Goal: Communication & Community: Ask a question

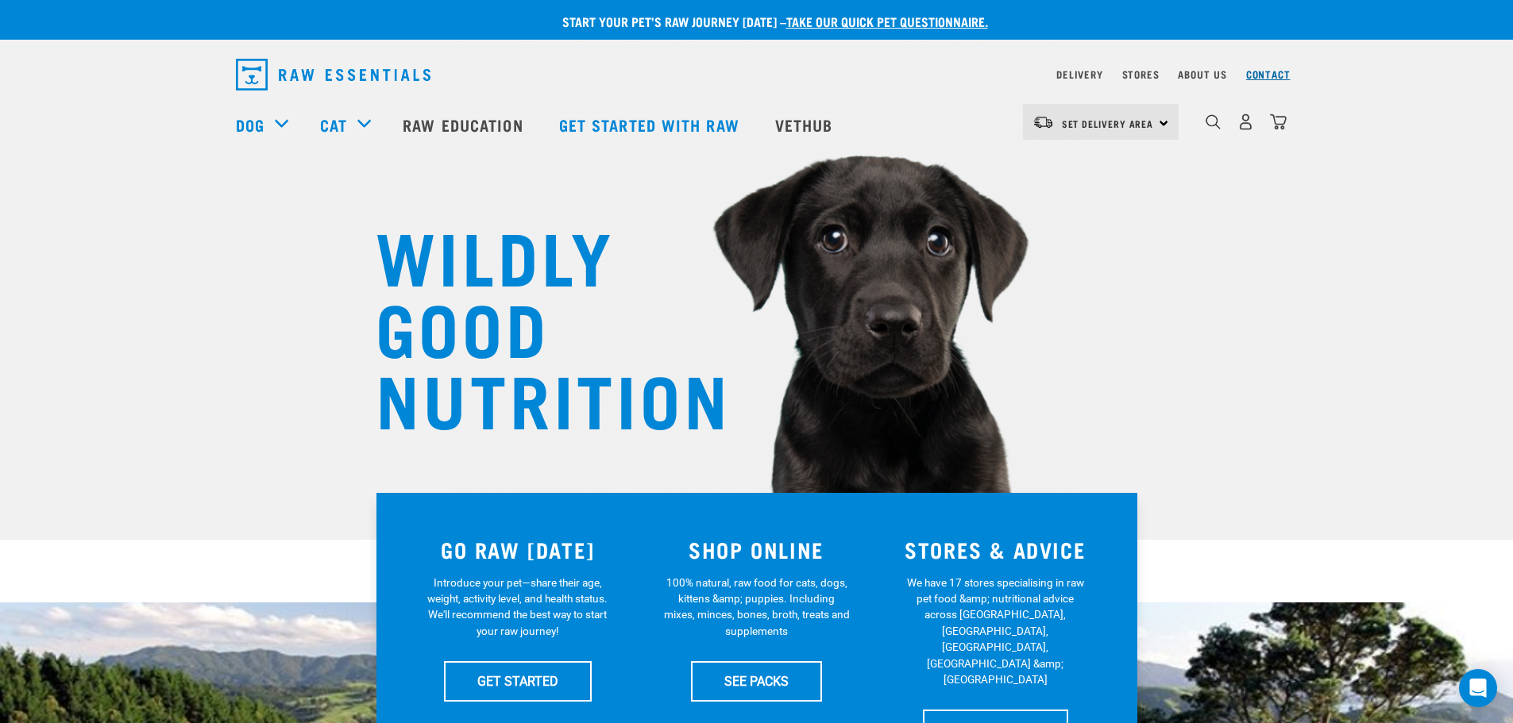
click at [1270, 73] on link "Contact" at bounding box center [1268, 74] width 44 height 6
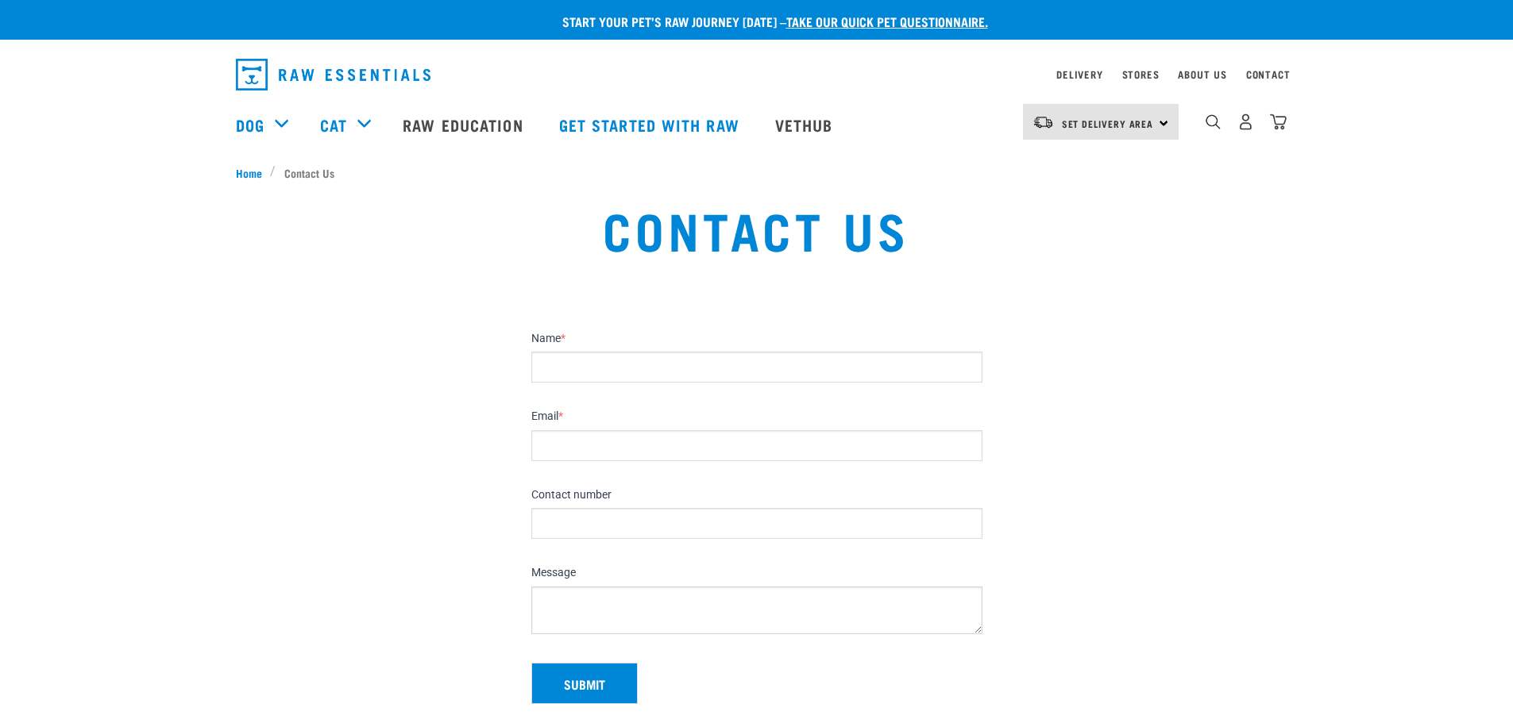
click at [365, 398] on section "Name * Email * Contact number Message Leave this field blank Submit" at bounding box center [756, 513] width 1513 height 422
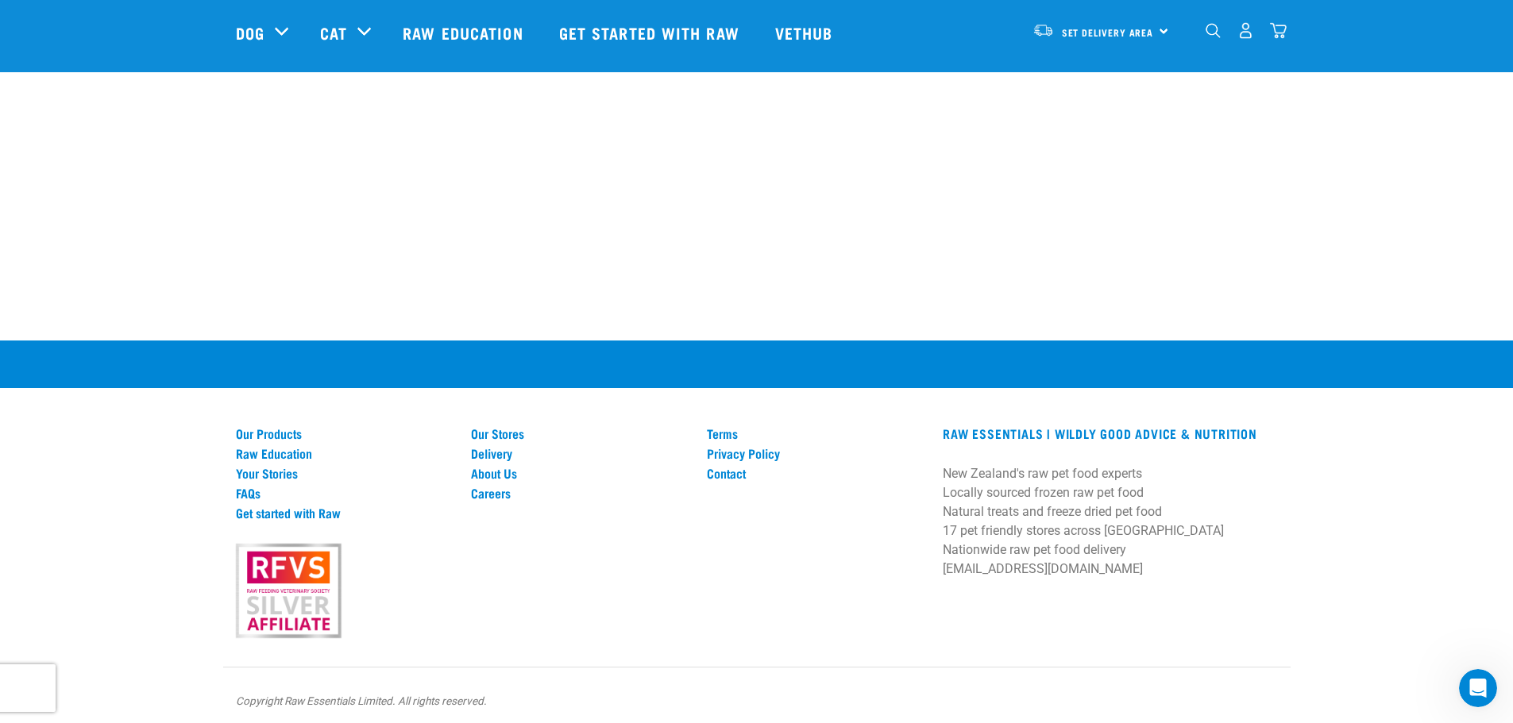
scroll to position [1013, 0]
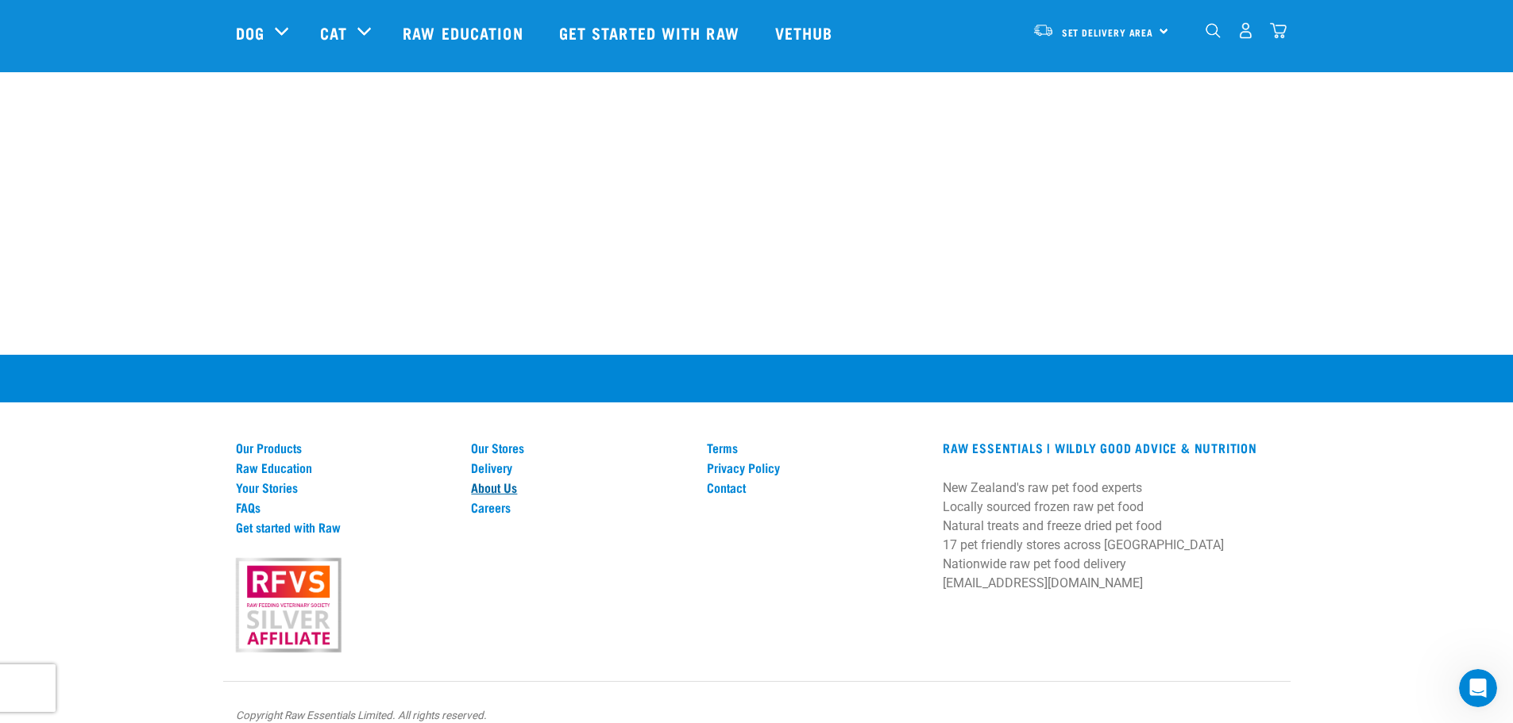
click at [485, 480] on link "About Us" at bounding box center [579, 487] width 217 height 14
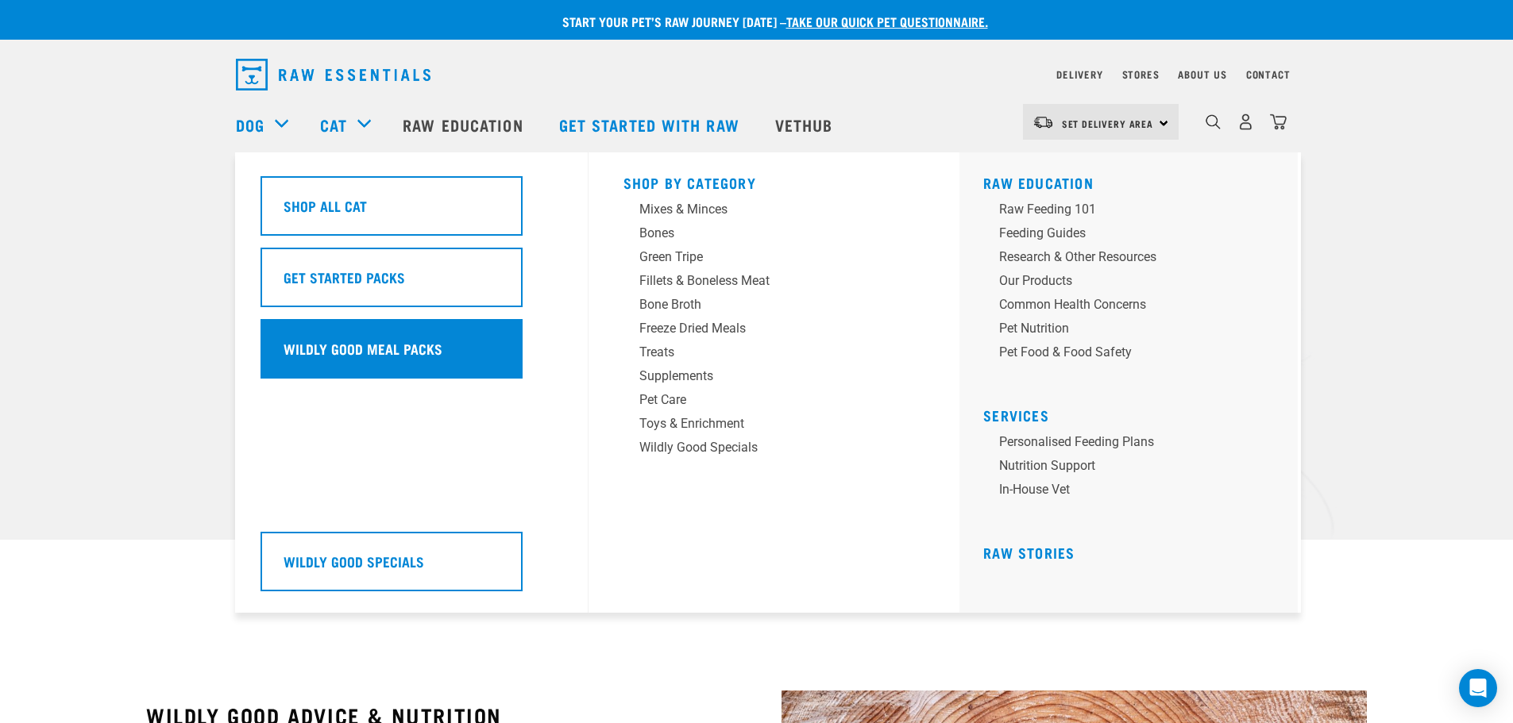
click at [390, 337] on div "Wildly Good Meal Packs" at bounding box center [391, 349] width 262 height 60
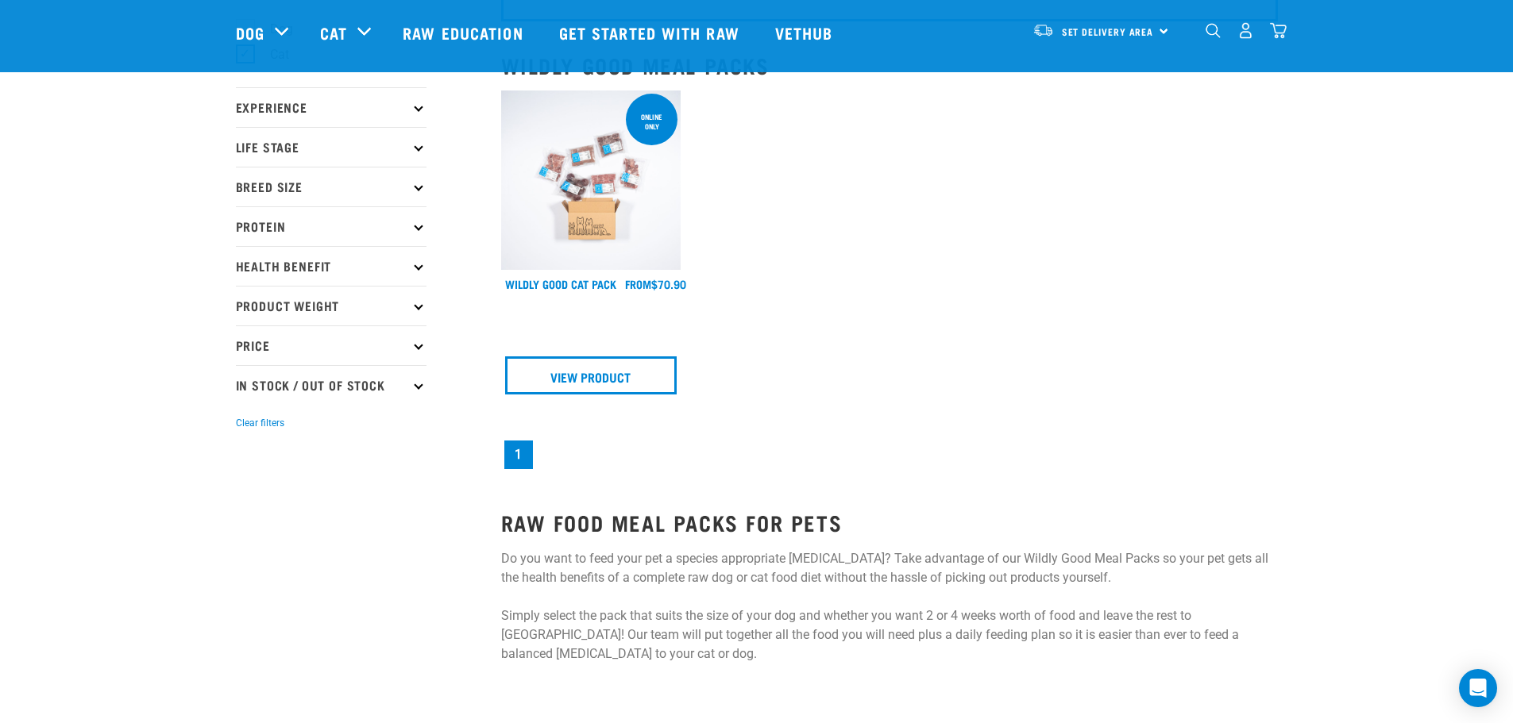
scroll to position [159, 0]
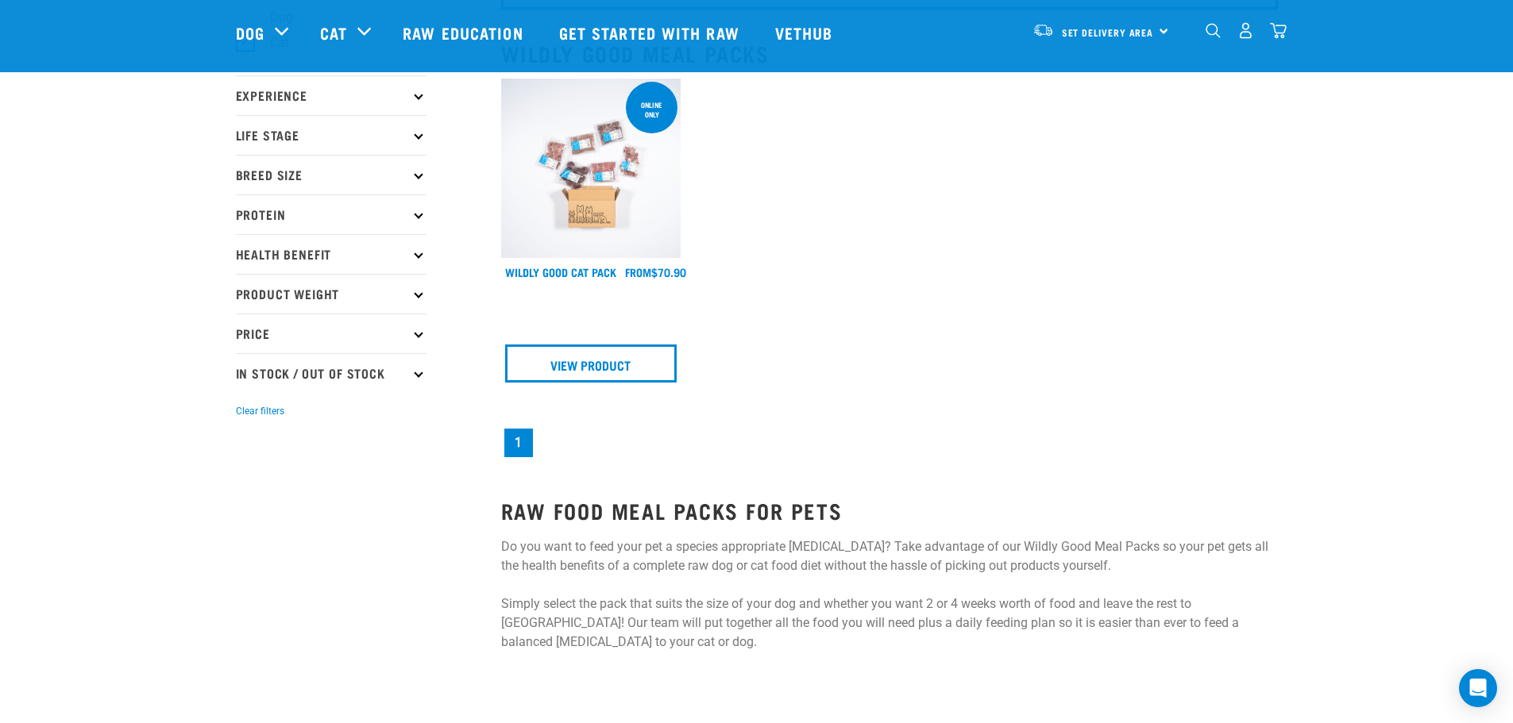
click at [614, 202] on img at bounding box center [591, 169] width 180 height 180
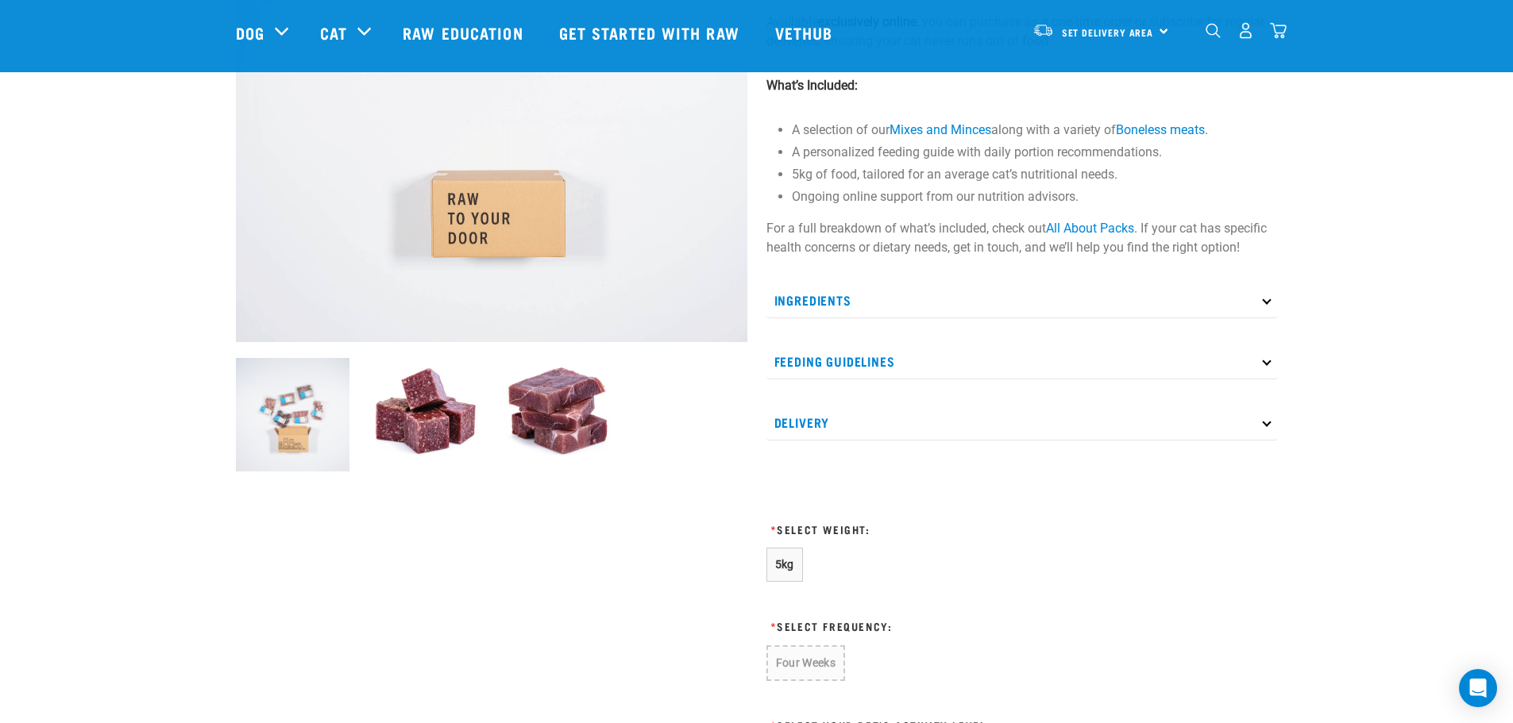
scroll to position [318, 0]
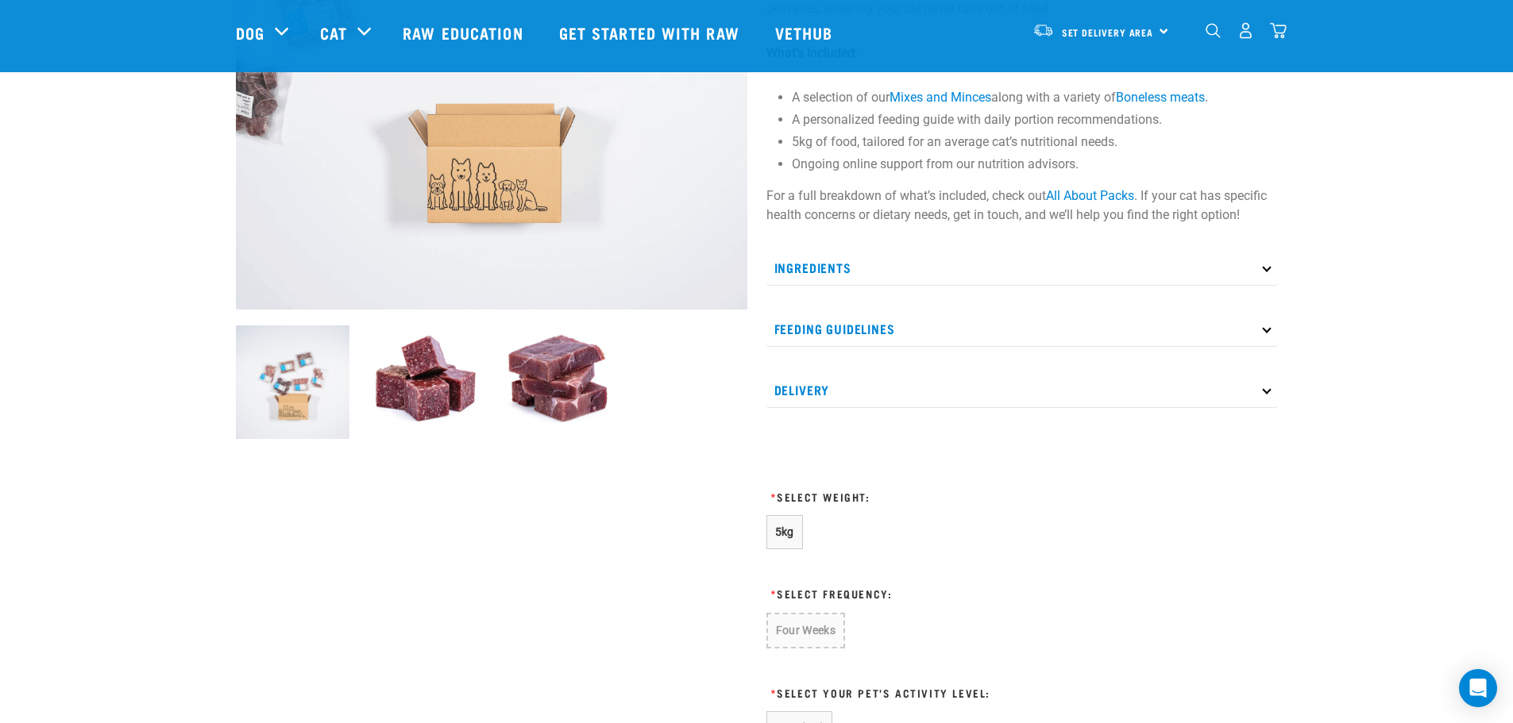
click at [1262, 267] on icon at bounding box center [1266, 267] width 9 height 9
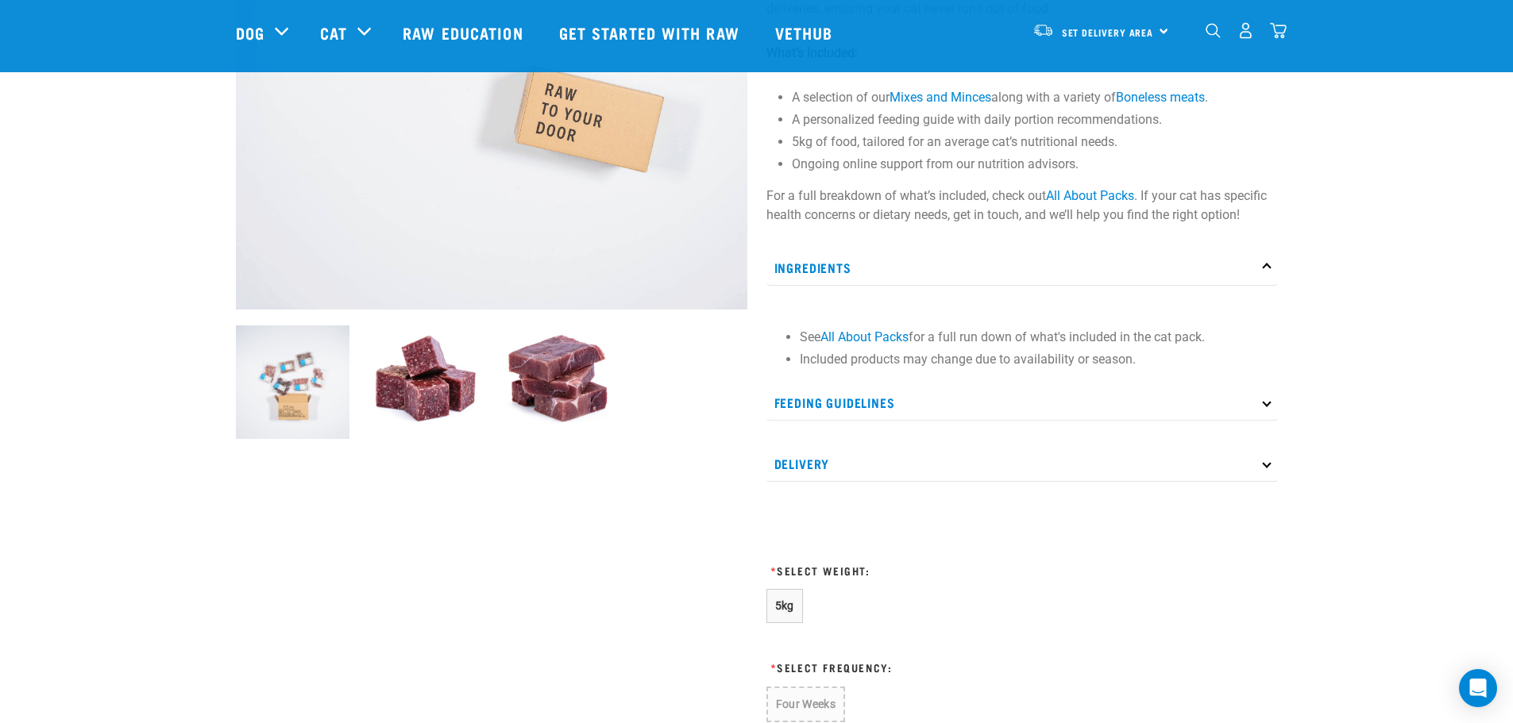
click at [1270, 402] on icon at bounding box center [1266, 402] width 9 height 9
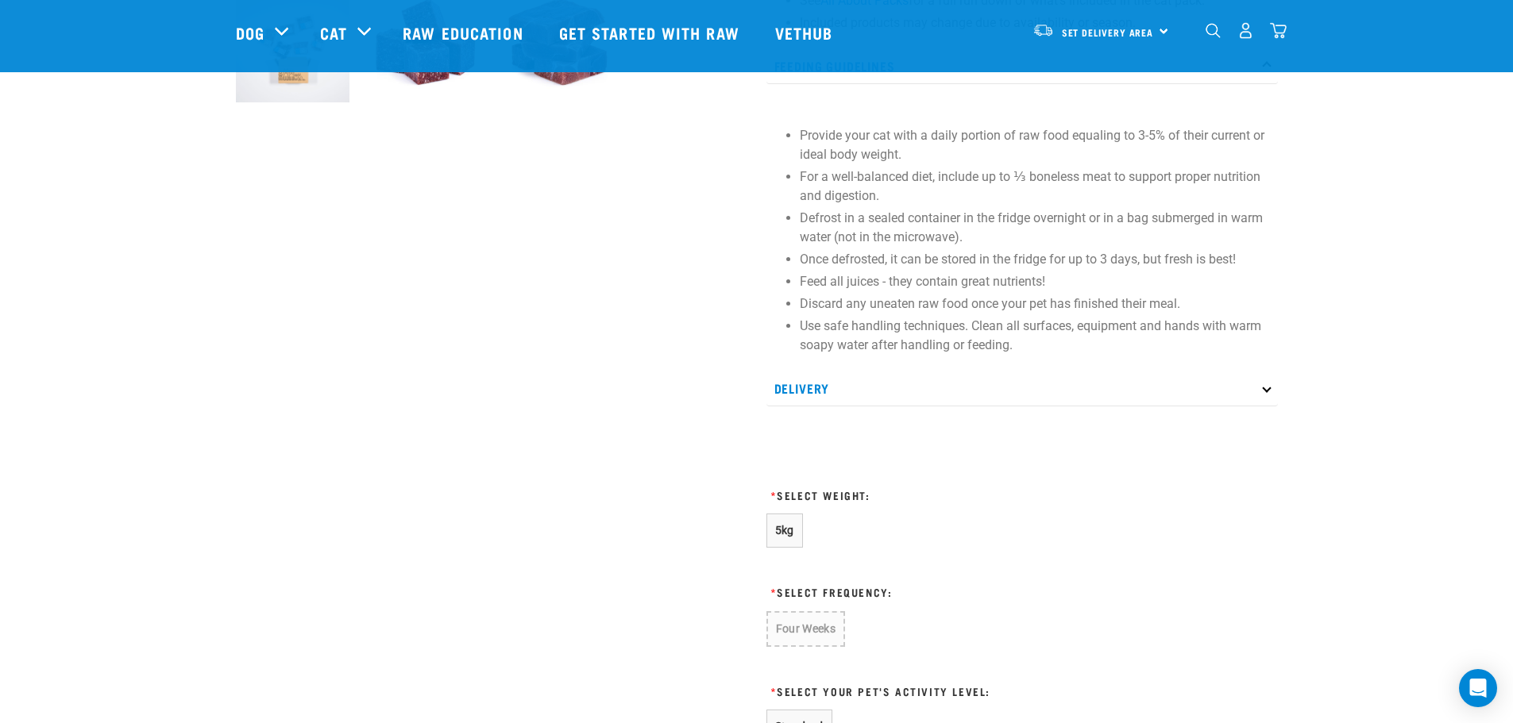
scroll to position [635, 0]
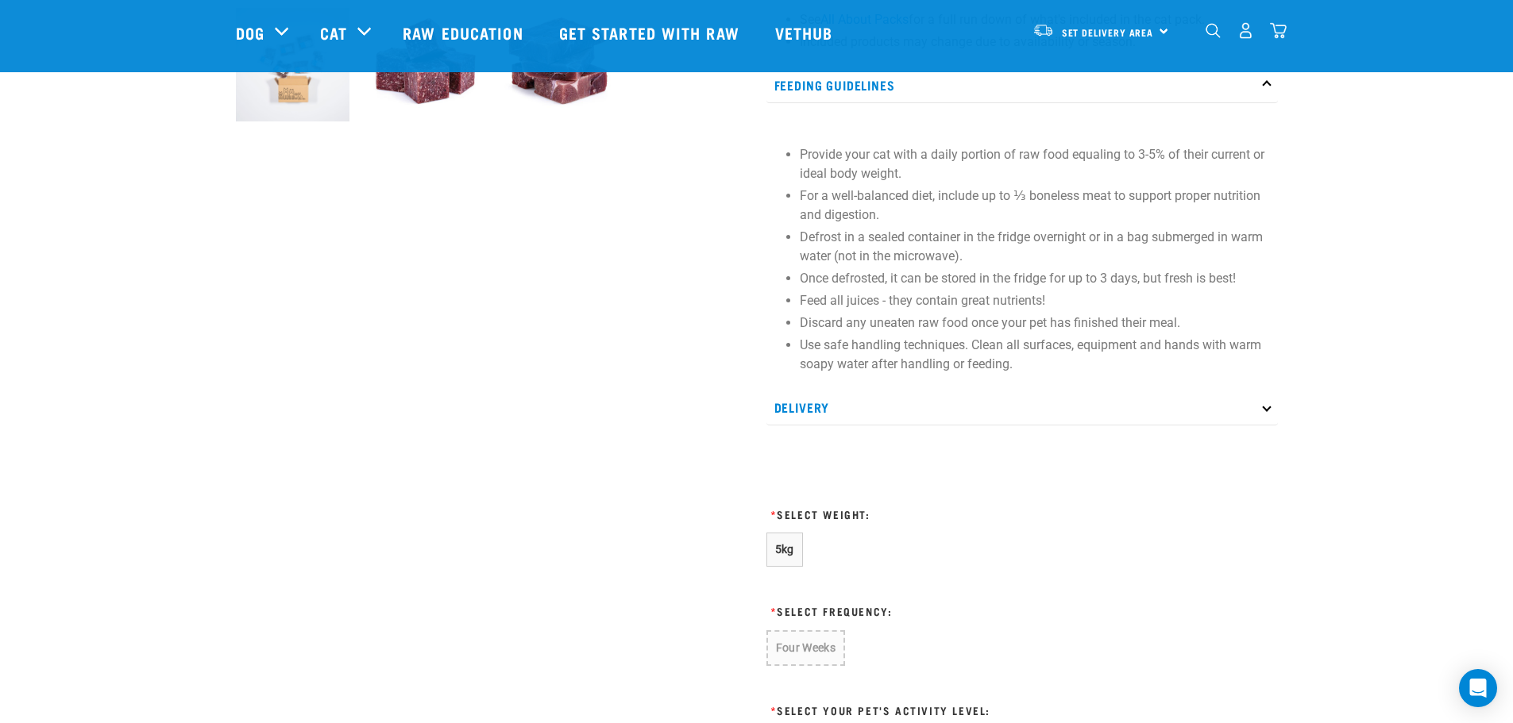
click at [593, 364] on div at bounding box center [491, 289] width 530 height 1661
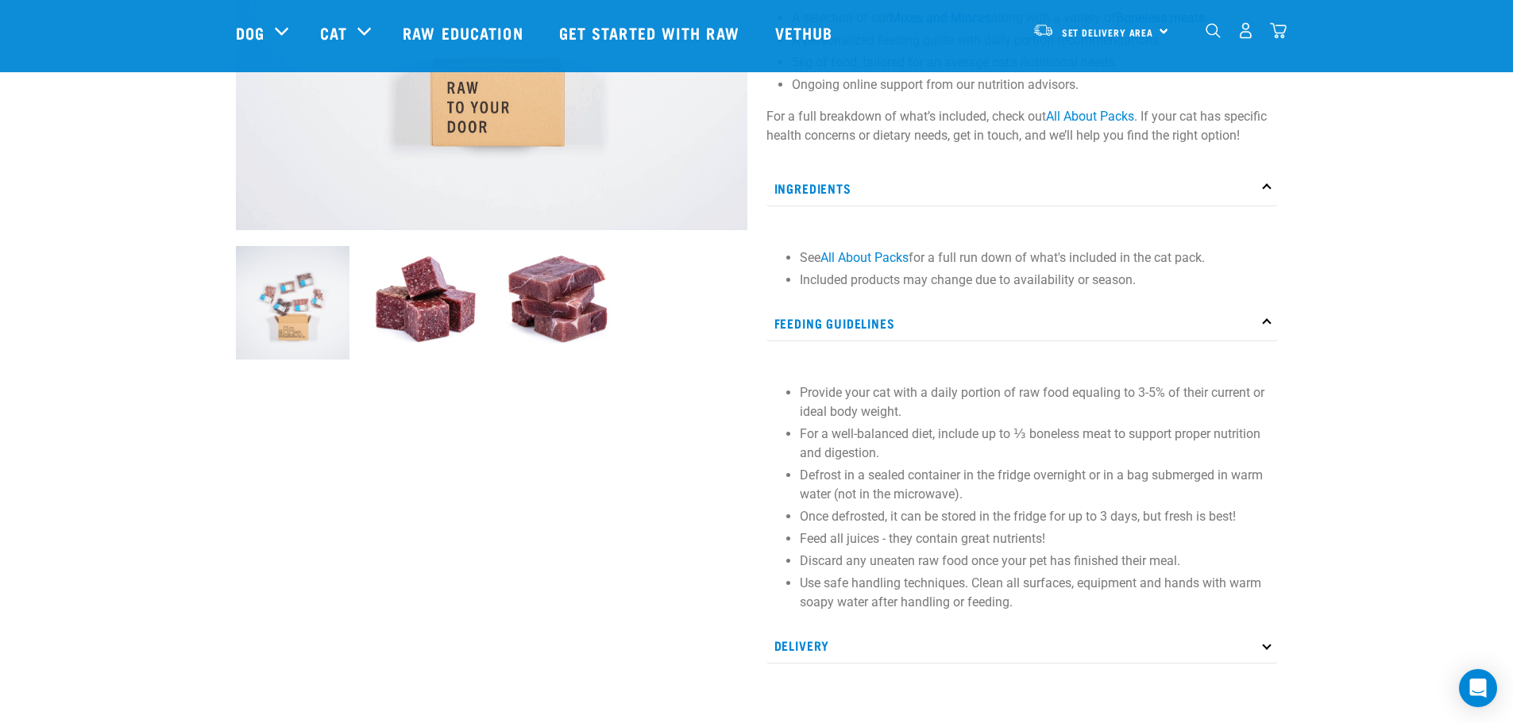
scroll to position [476, 0]
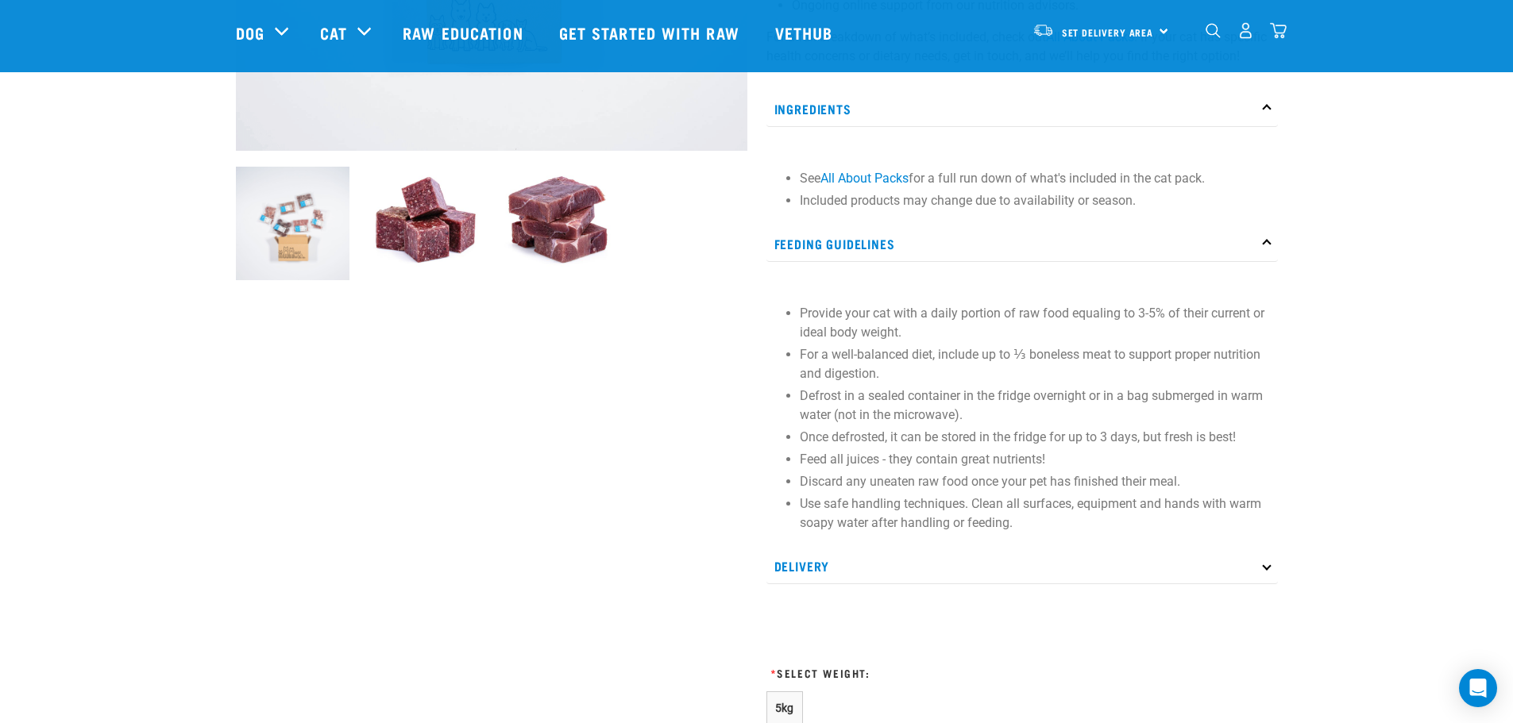
click at [692, 427] on div at bounding box center [491, 448] width 530 height 1661
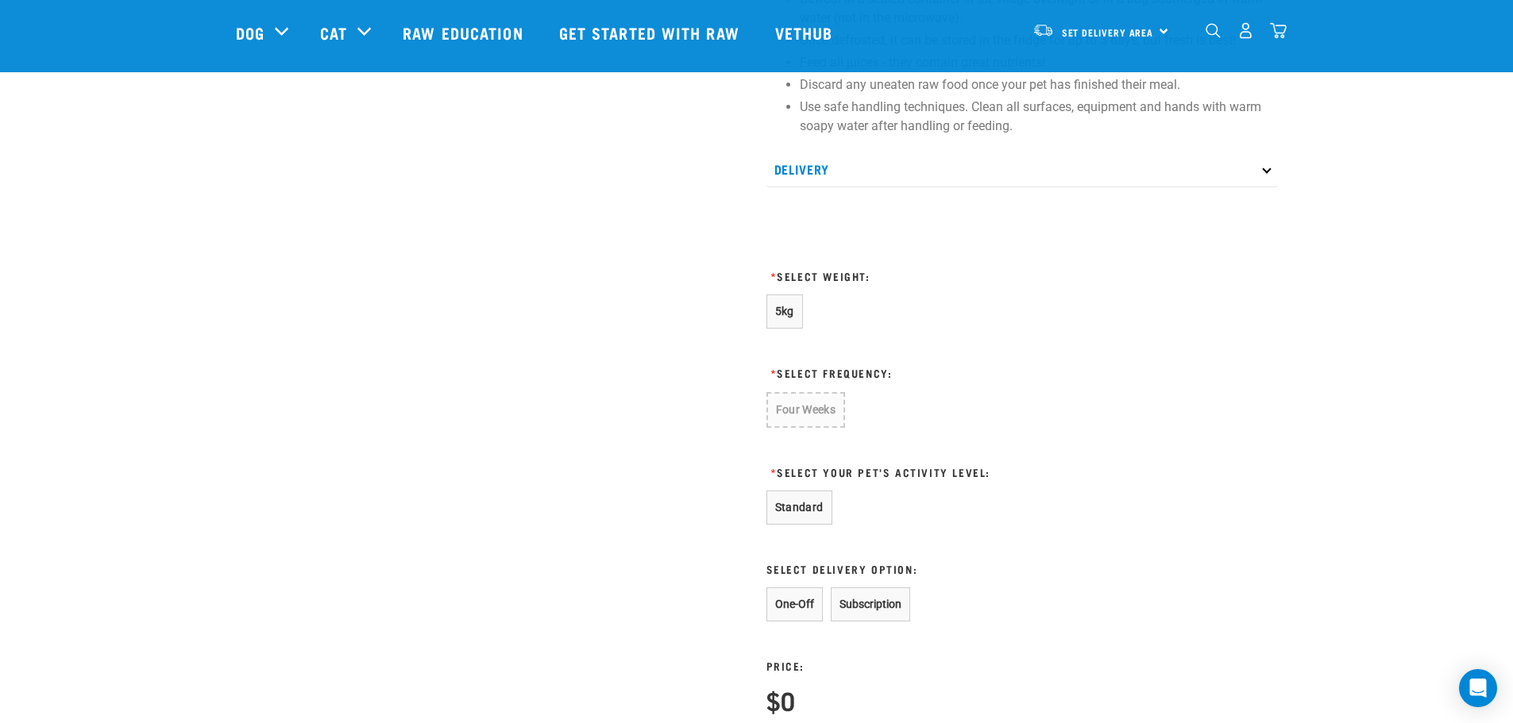
click at [1116, 210] on div "Wildly Good Cat Pack Our Wildly Good Cat Pack makes raw feeding simple, providi…" at bounding box center [1022, 51] width 530 height 1661
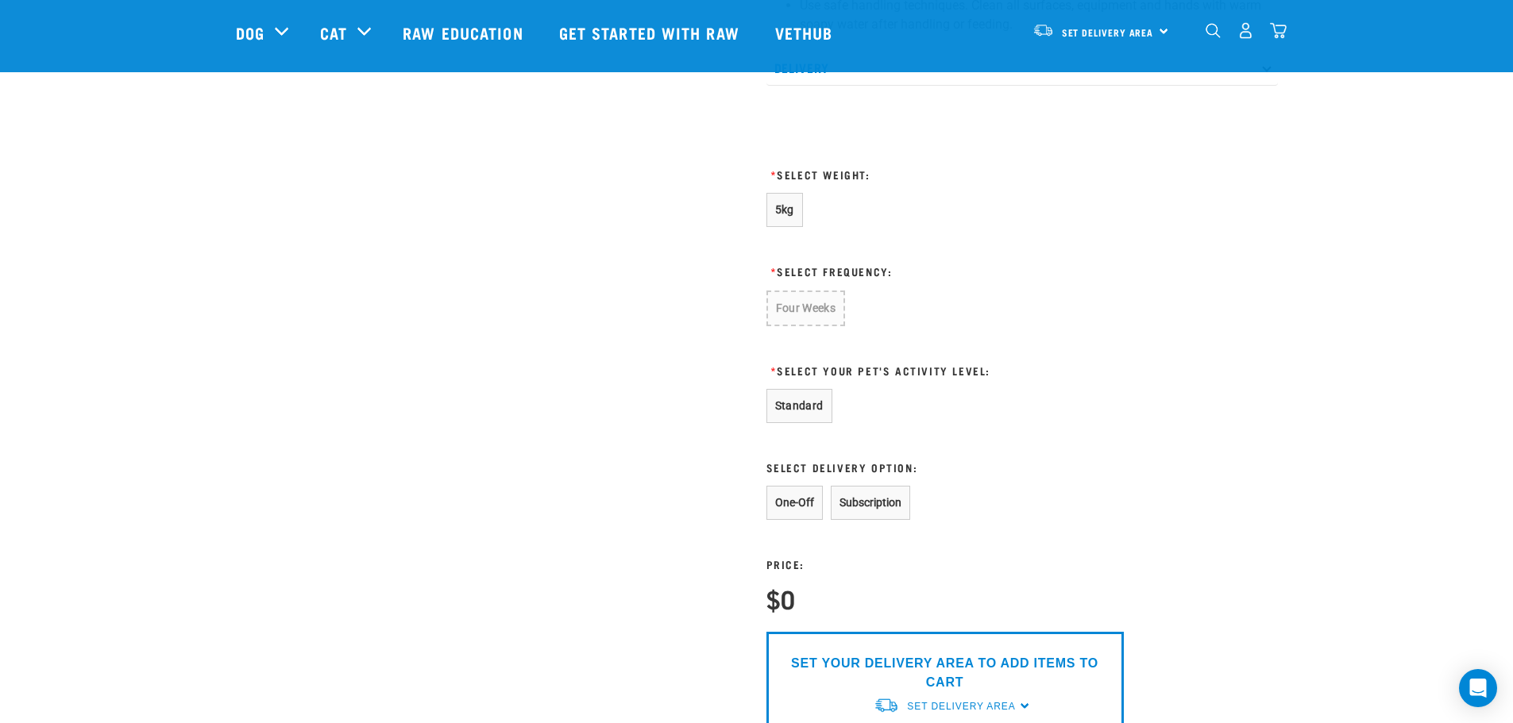
scroll to position [953, 0]
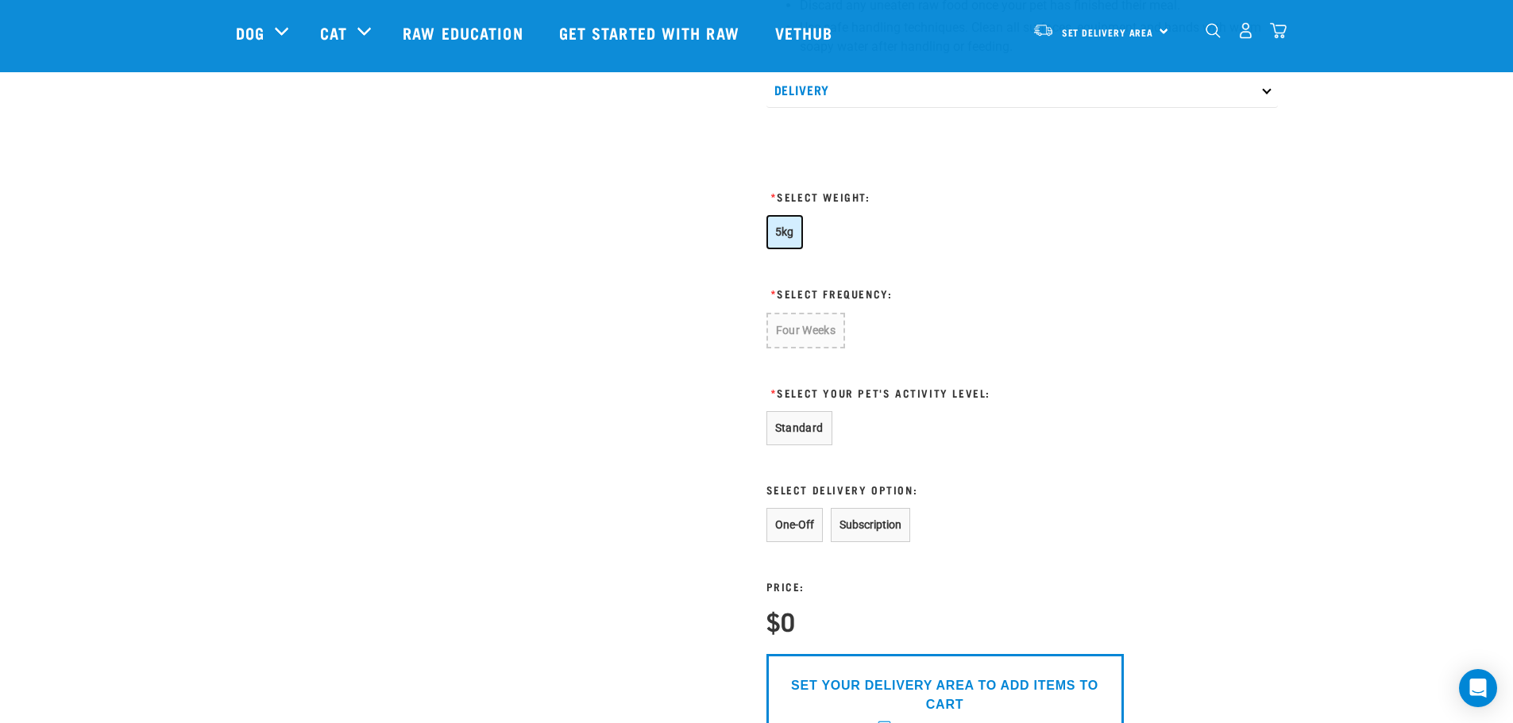
click at [781, 225] on button "5kg" at bounding box center [784, 232] width 37 height 34
click at [793, 333] on button "Four Weeks" at bounding box center [805, 330] width 78 height 34
click at [816, 434] on button "Standard" at bounding box center [799, 427] width 66 height 34
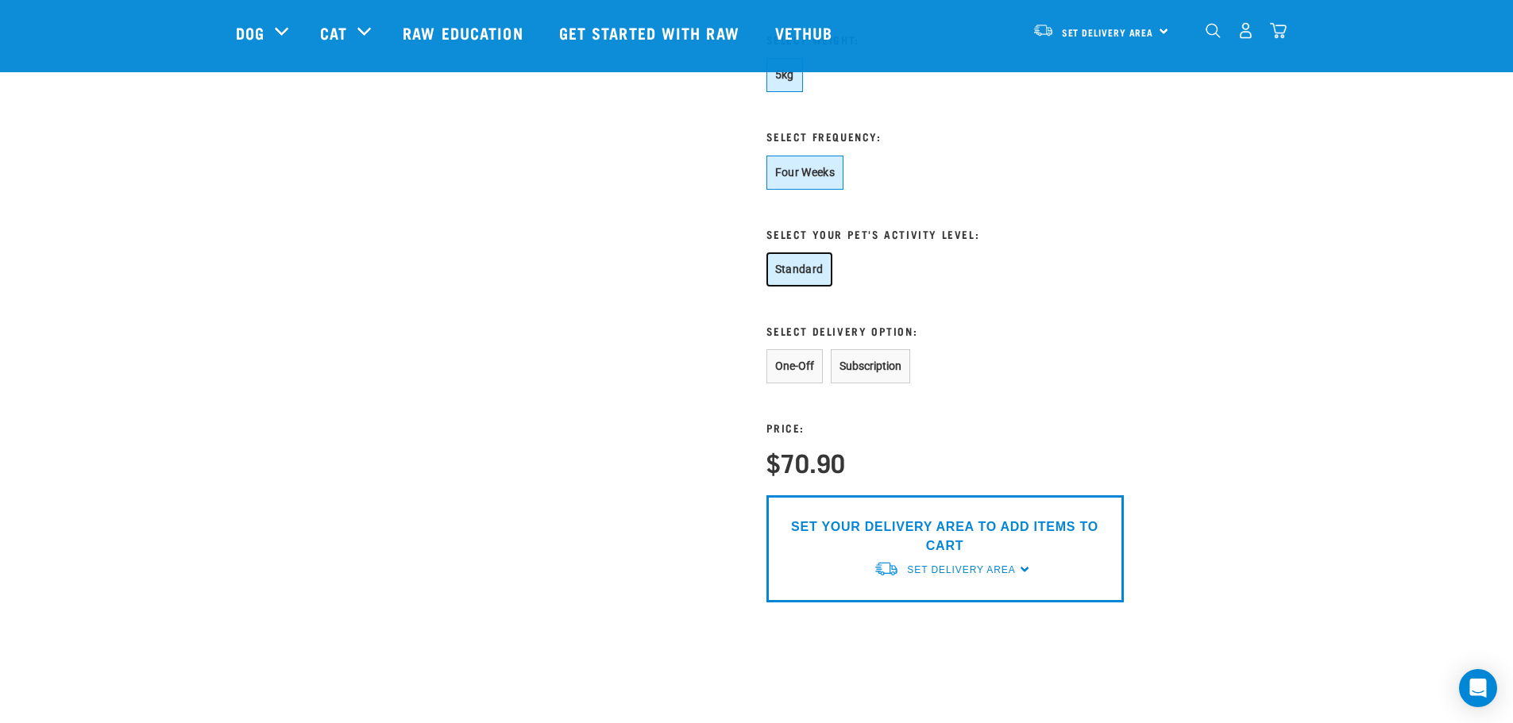
scroll to position [1112, 0]
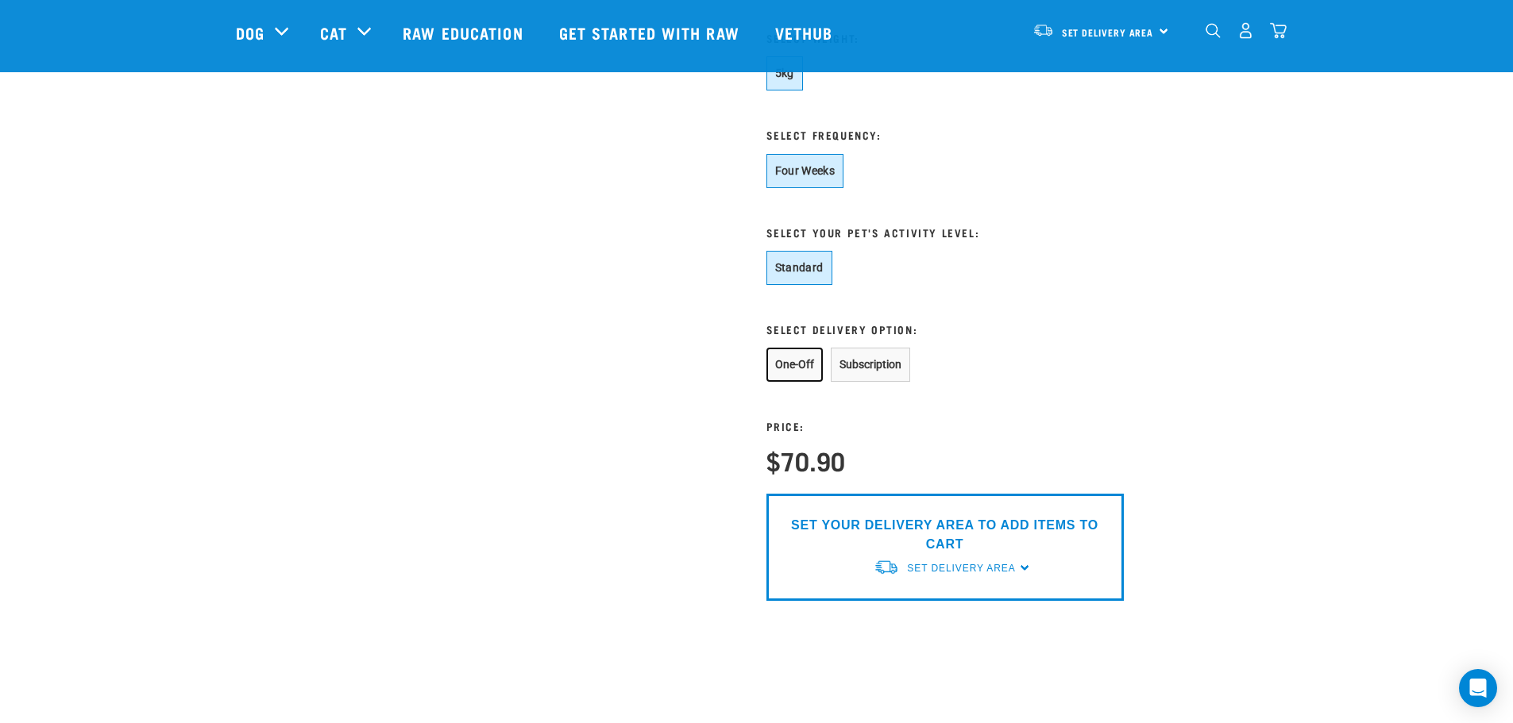
click at [799, 370] on button "One-Off" at bounding box center [794, 365] width 56 height 34
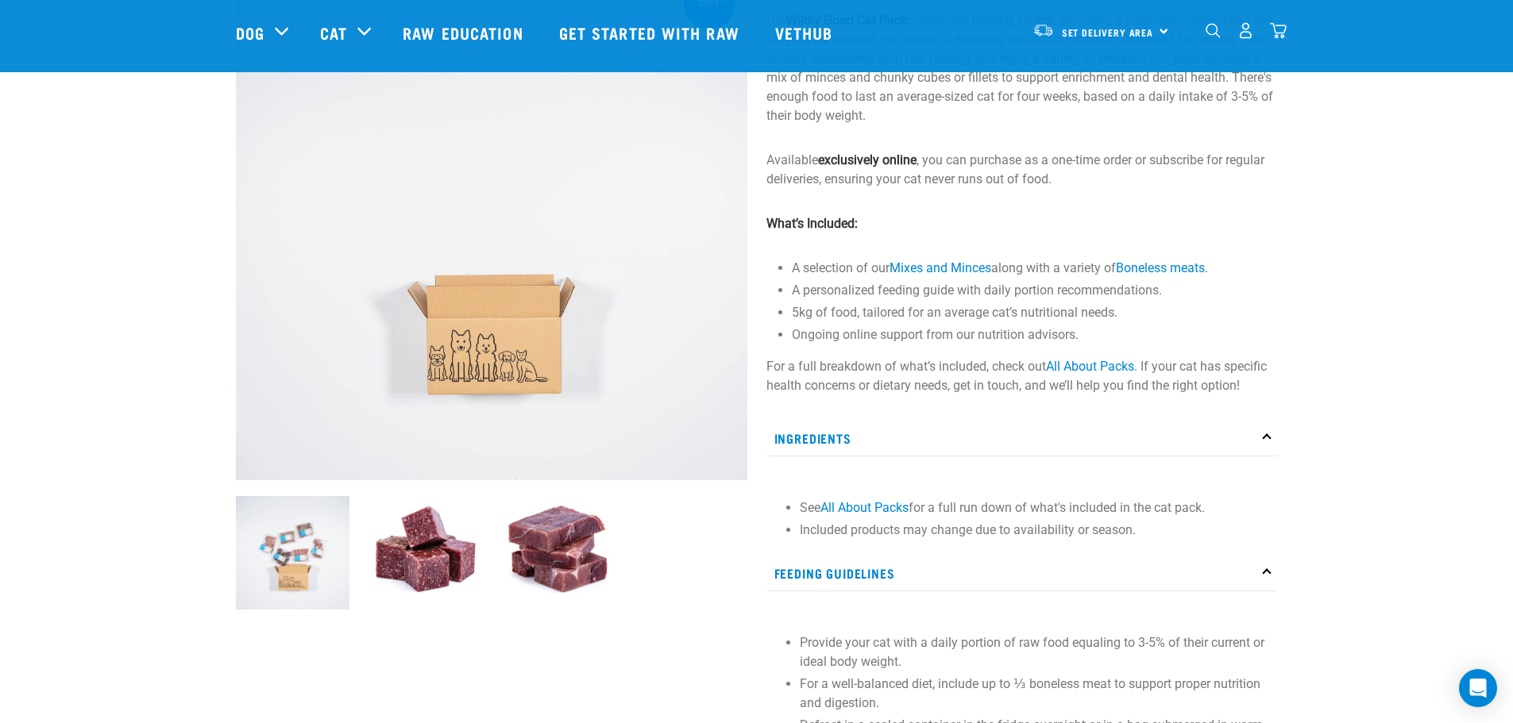
scroll to position [159, 0]
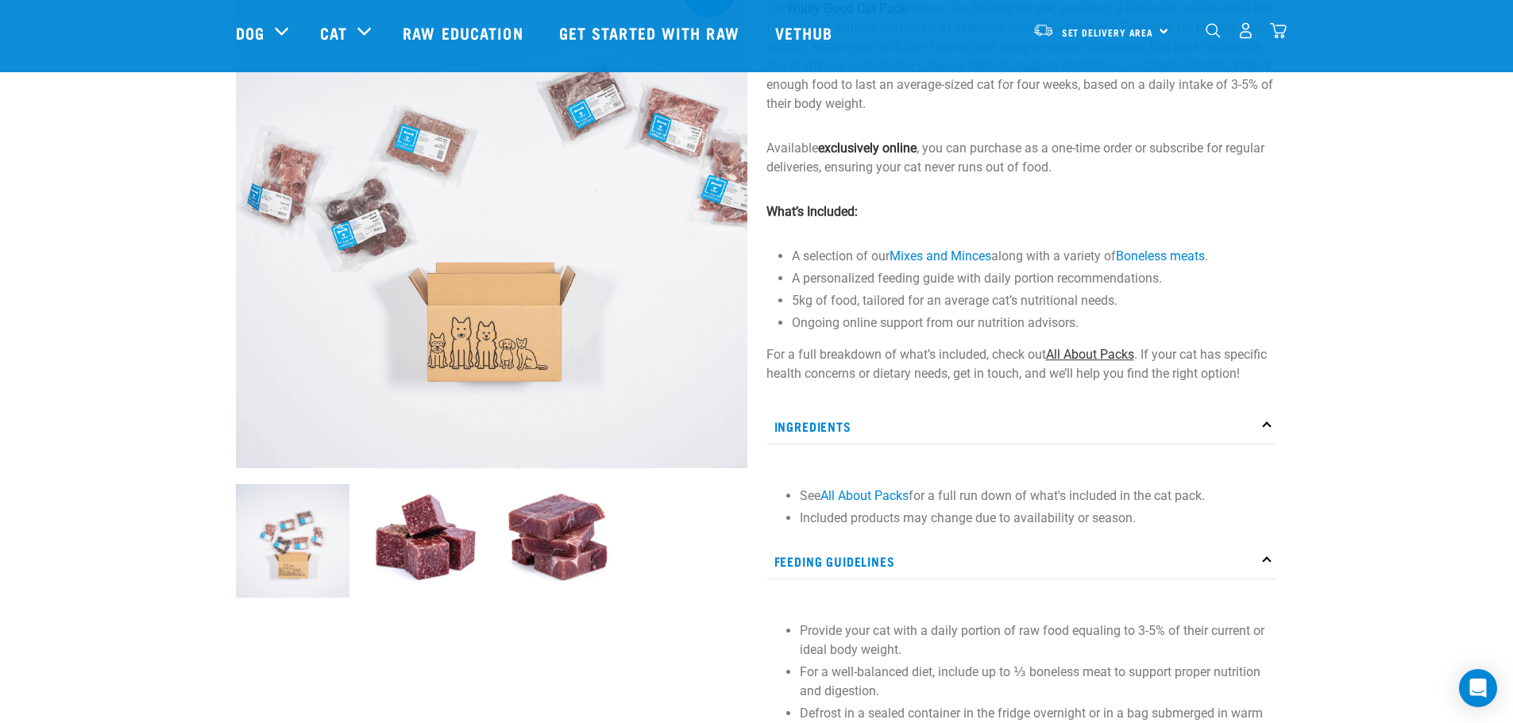
click at [1089, 349] on link "All About Packs" at bounding box center [1090, 354] width 88 height 15
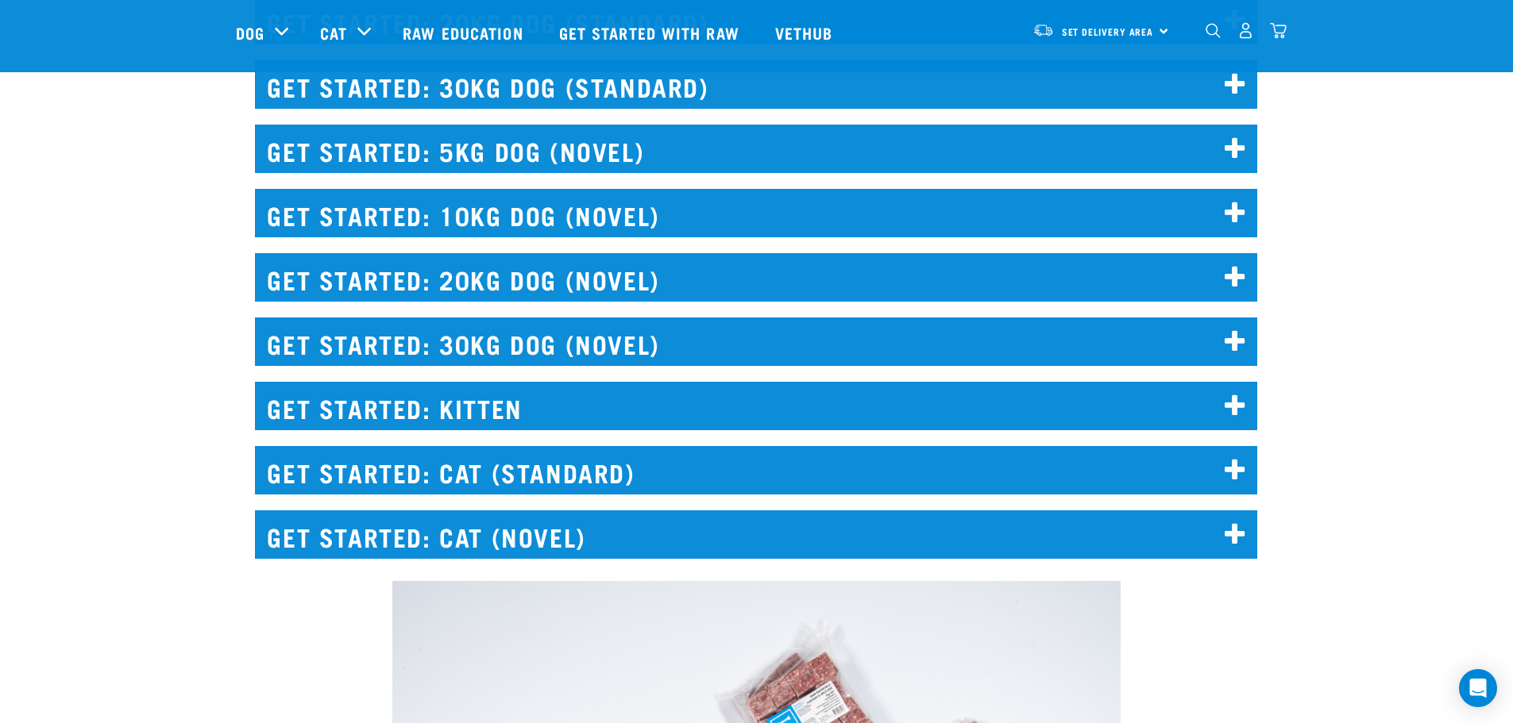
scroll to position [2303, 0]
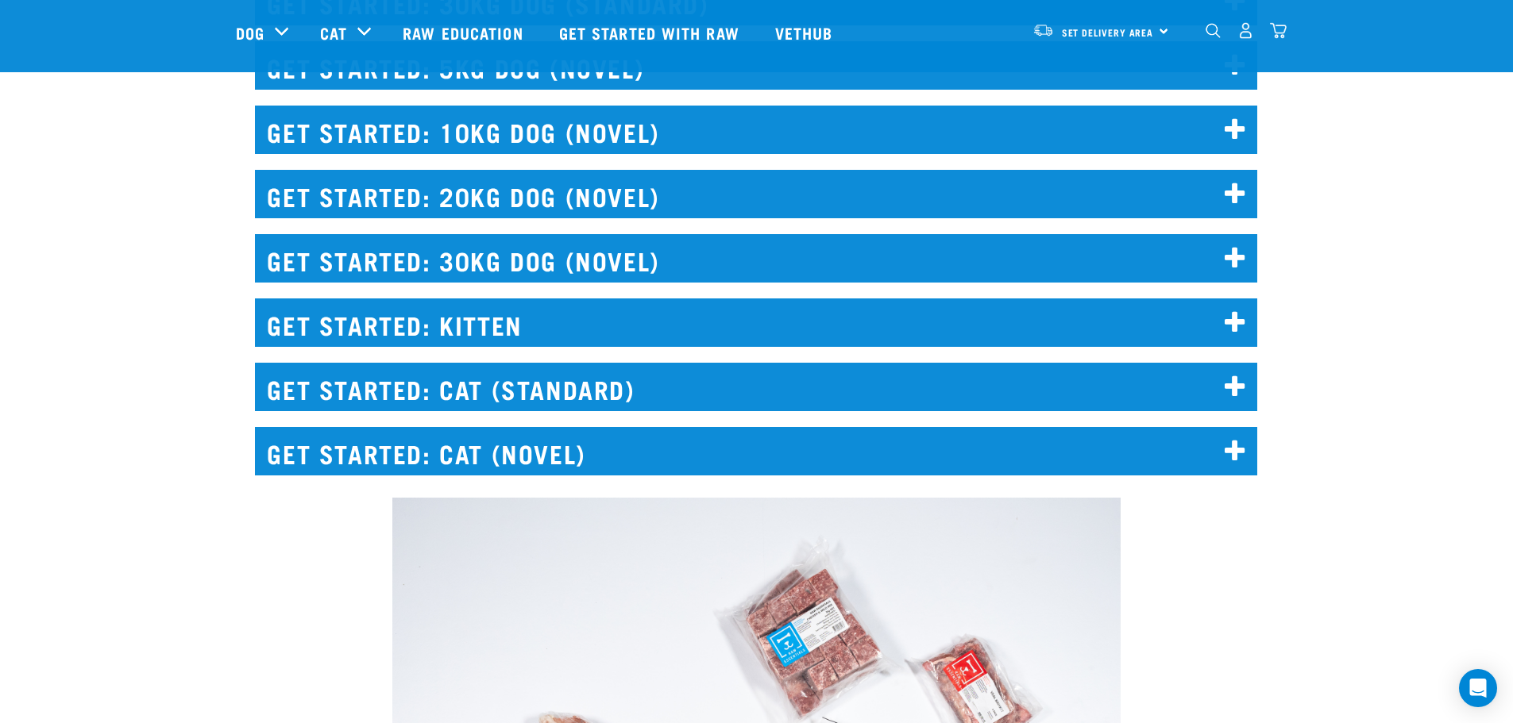
click at [1233, 446] on icon at bounding box center [1234, 451] width 21 height 25
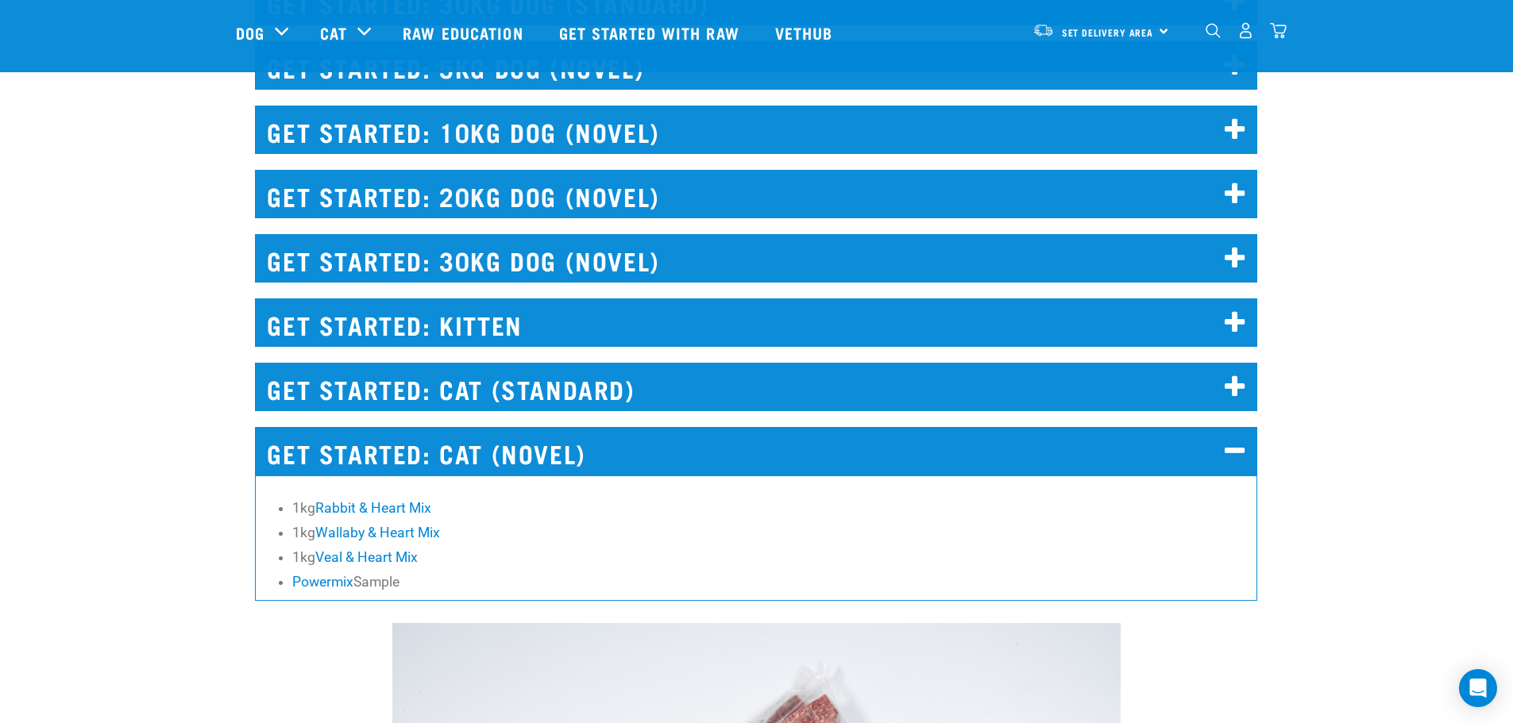
click at [1231, 381] on icon at bounding box center [1234, 387] width 21 height 25
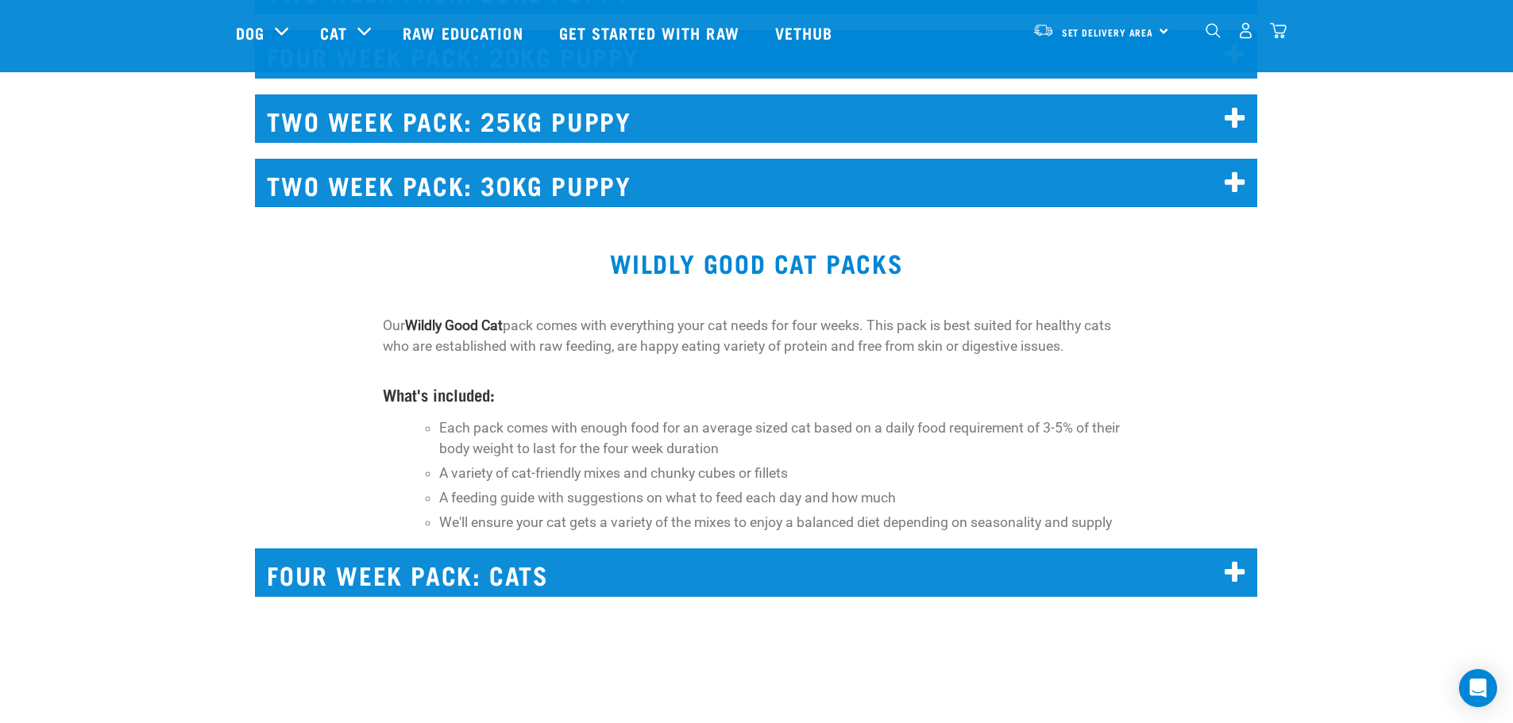
scroll to position [11117, 0]
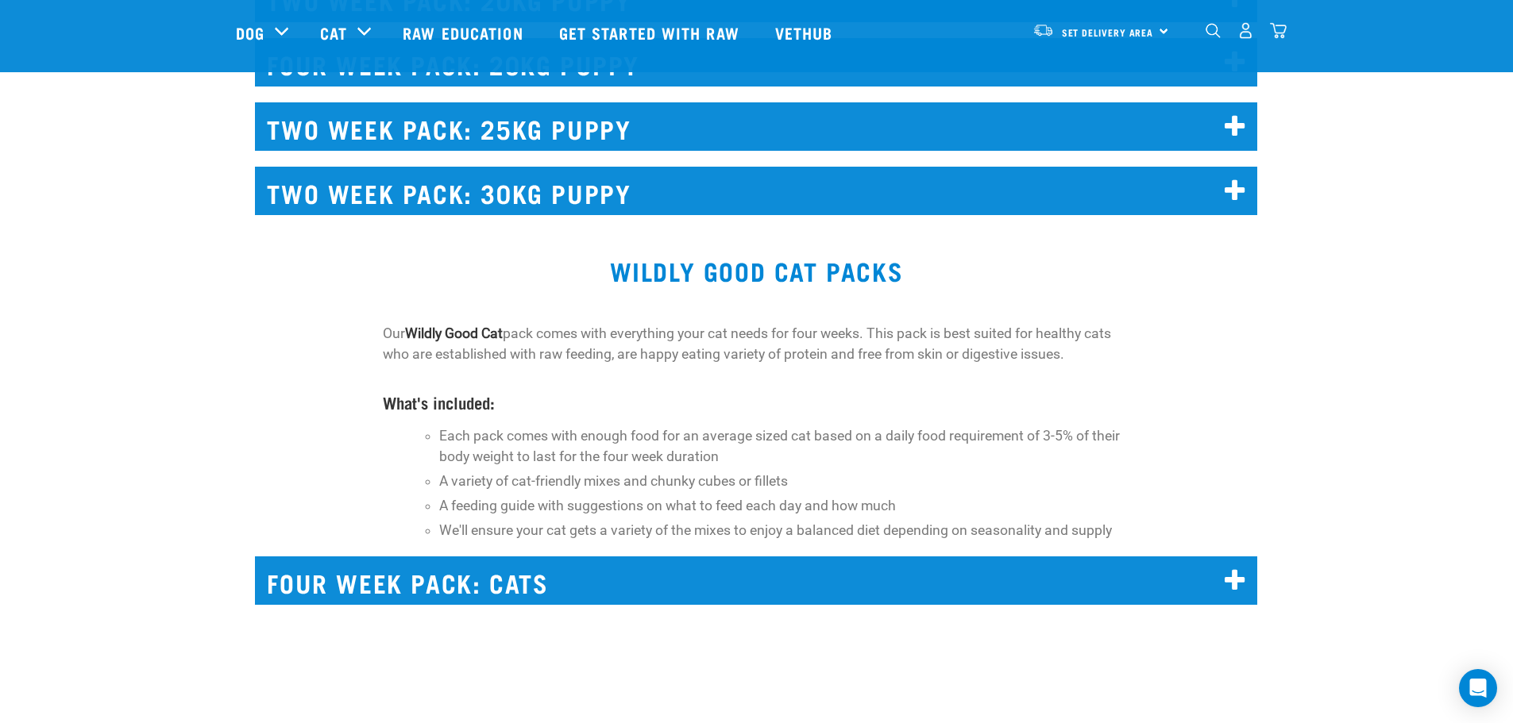
click at [1236, 570] on icon at bounding box center [1234, 581] width 21 height 25
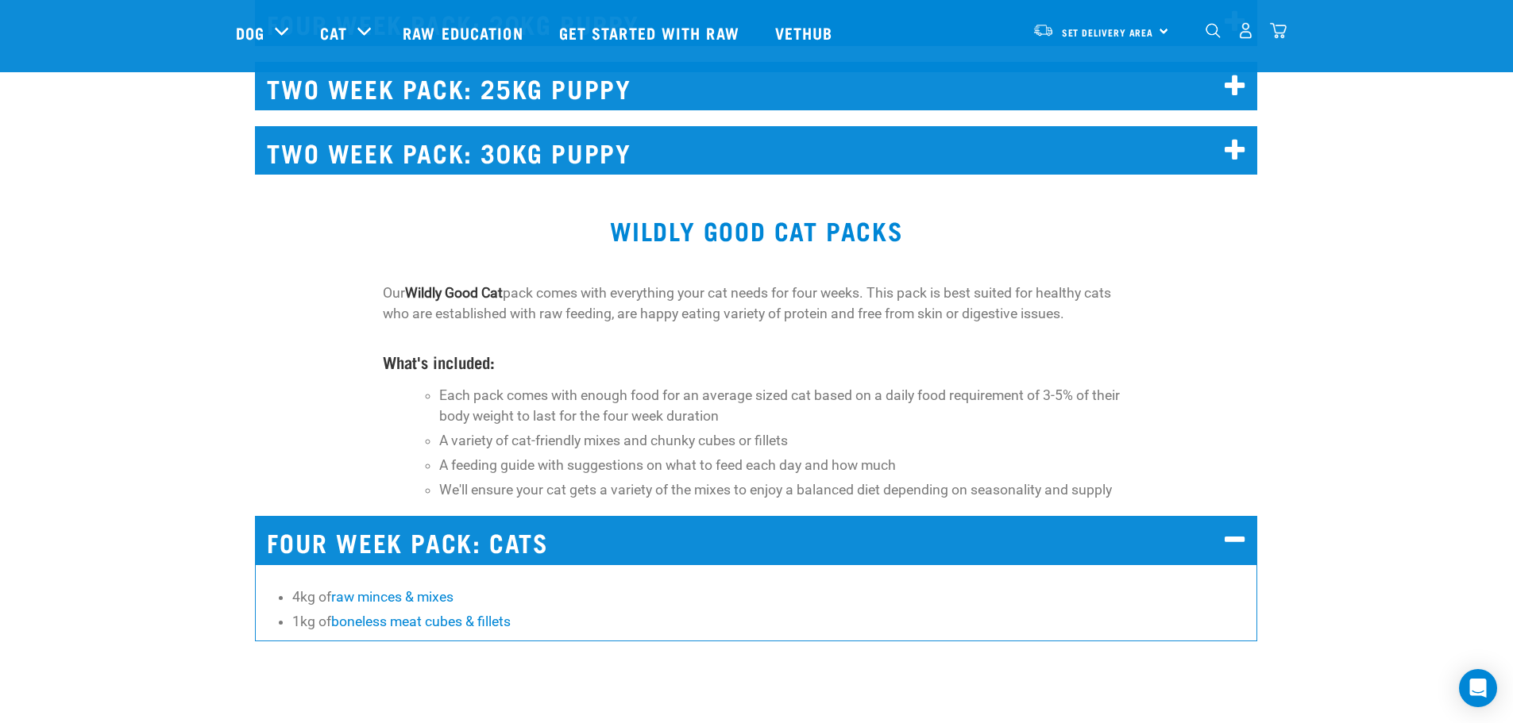
scroll to position [11196, 0]
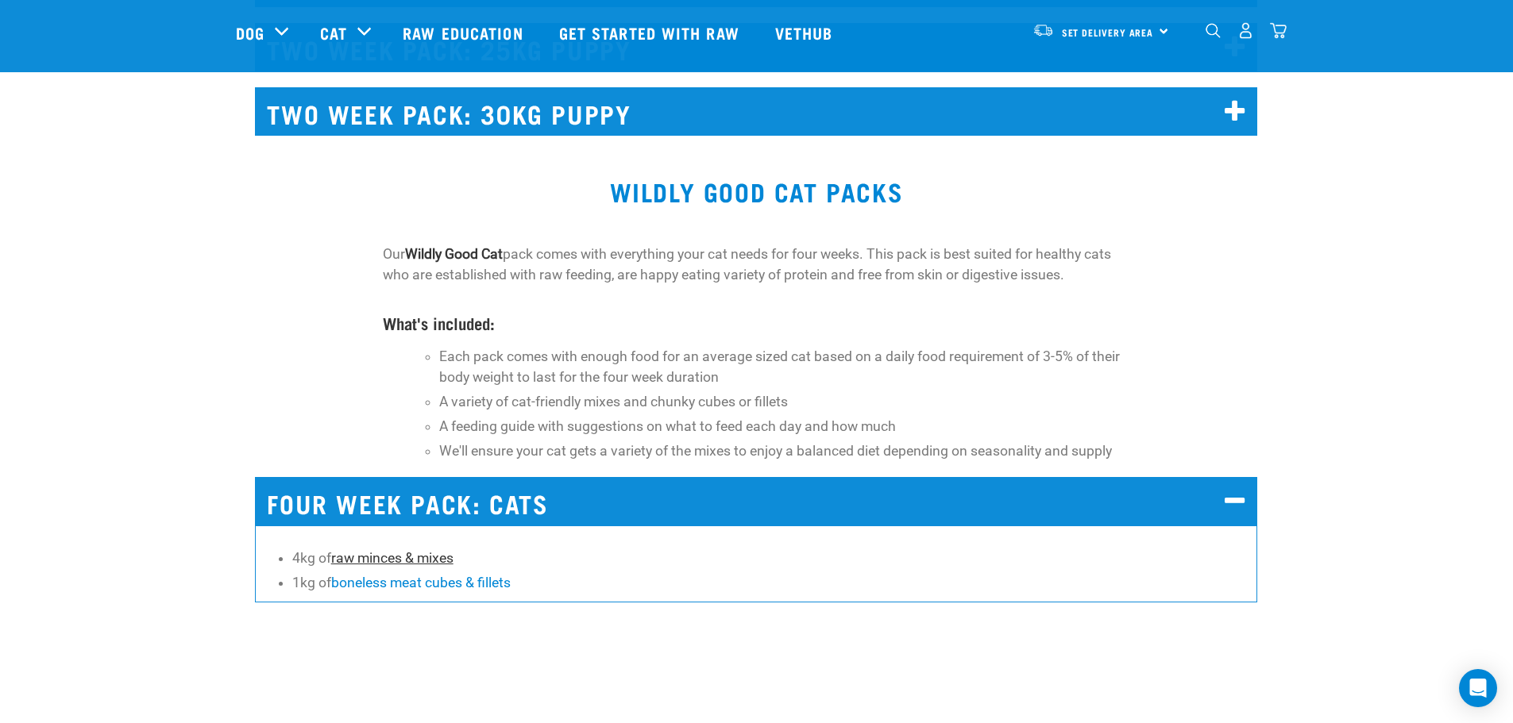
click at [408, 555] on link "raw minces & mixes" at bounding box center [392, 558] width 122 height 16
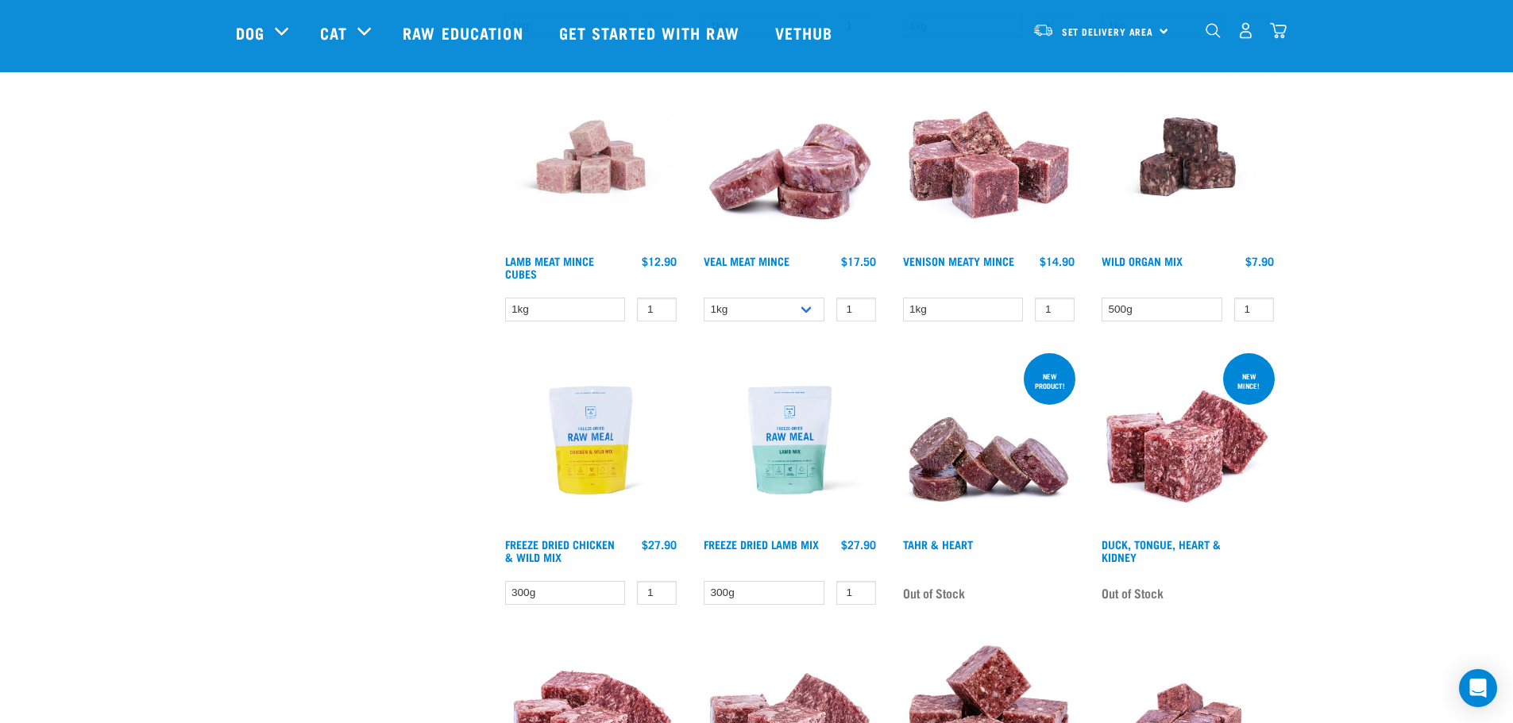
scroll to position [2065, 0]
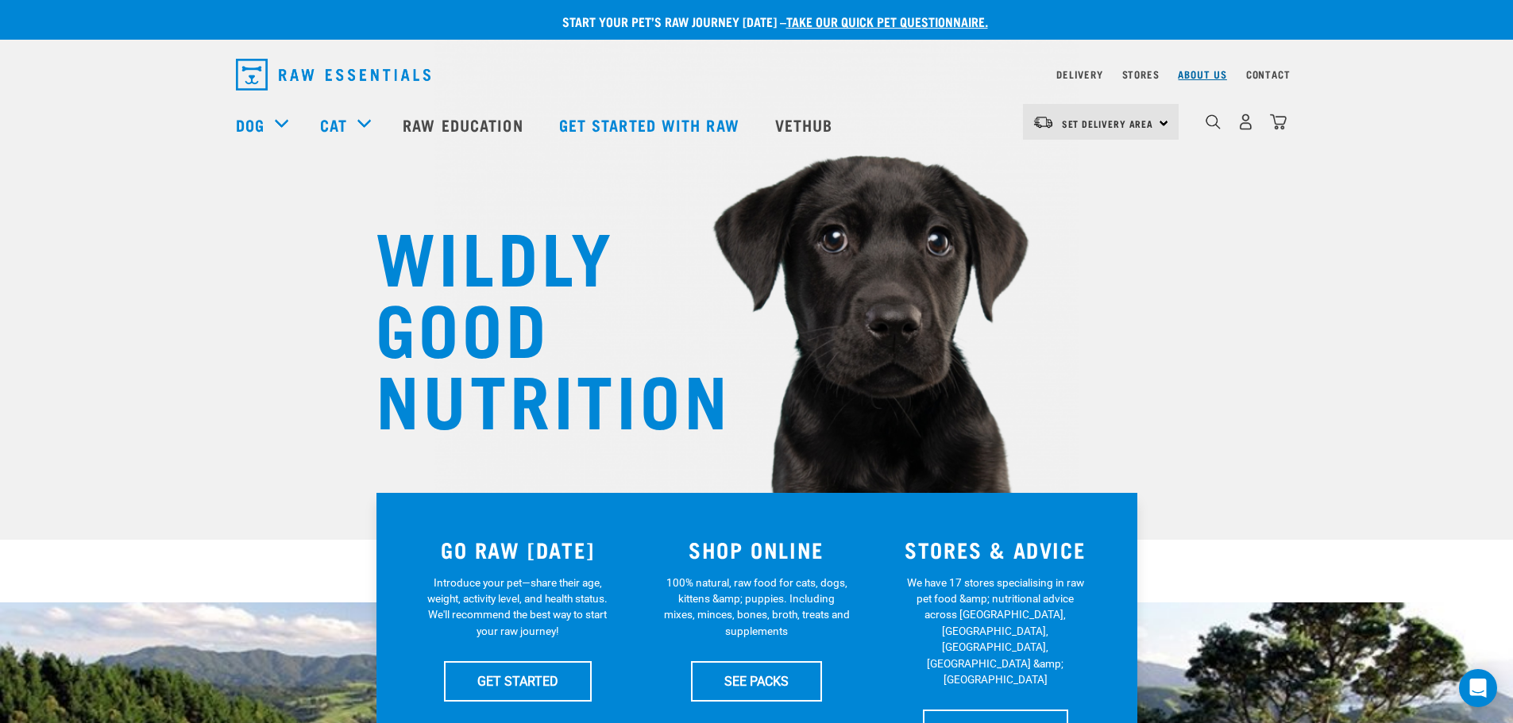
click at [1211, 72] on link "About Us" at bounding box center [1202, 74] width 48 height 6
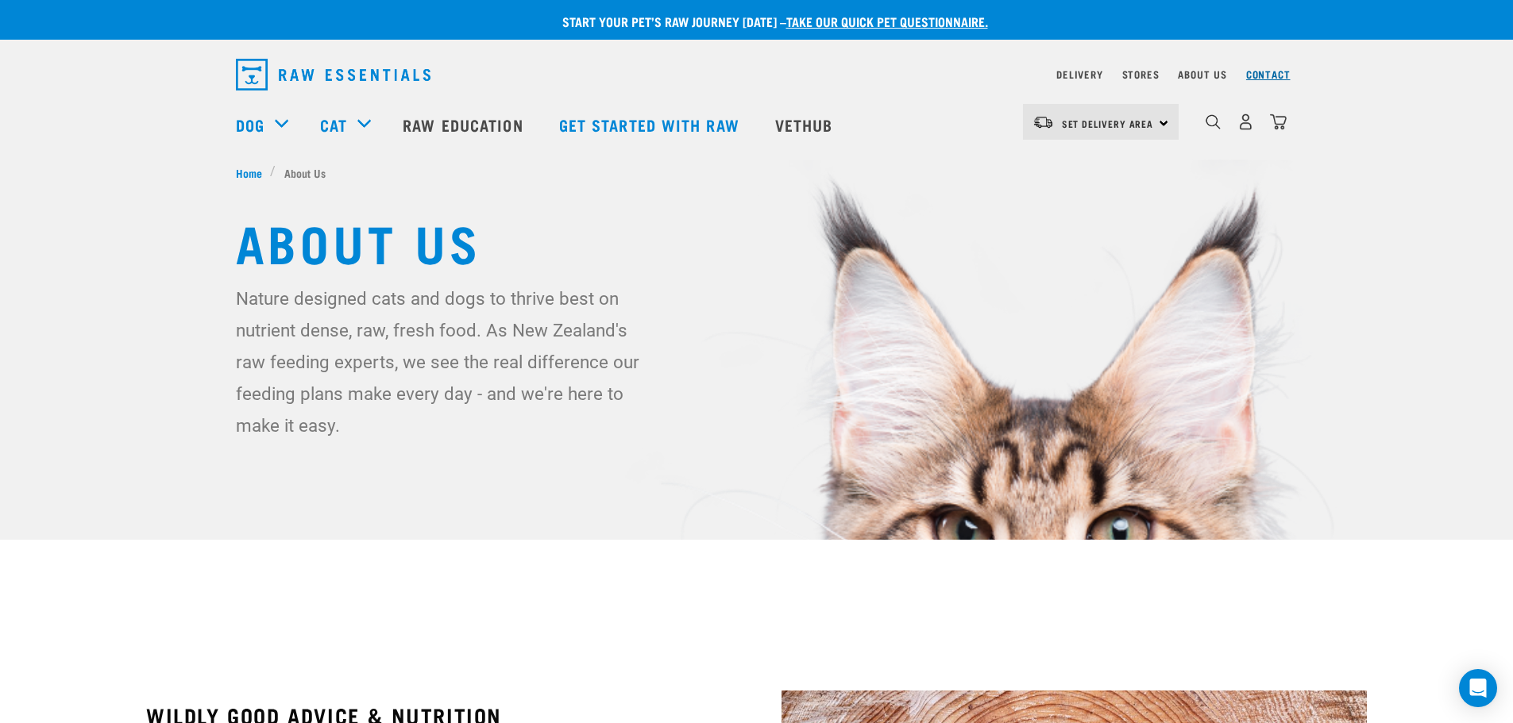
click at [1270, 73] on link "Contact" at bounding box center [1268, 74] width 44 height 6
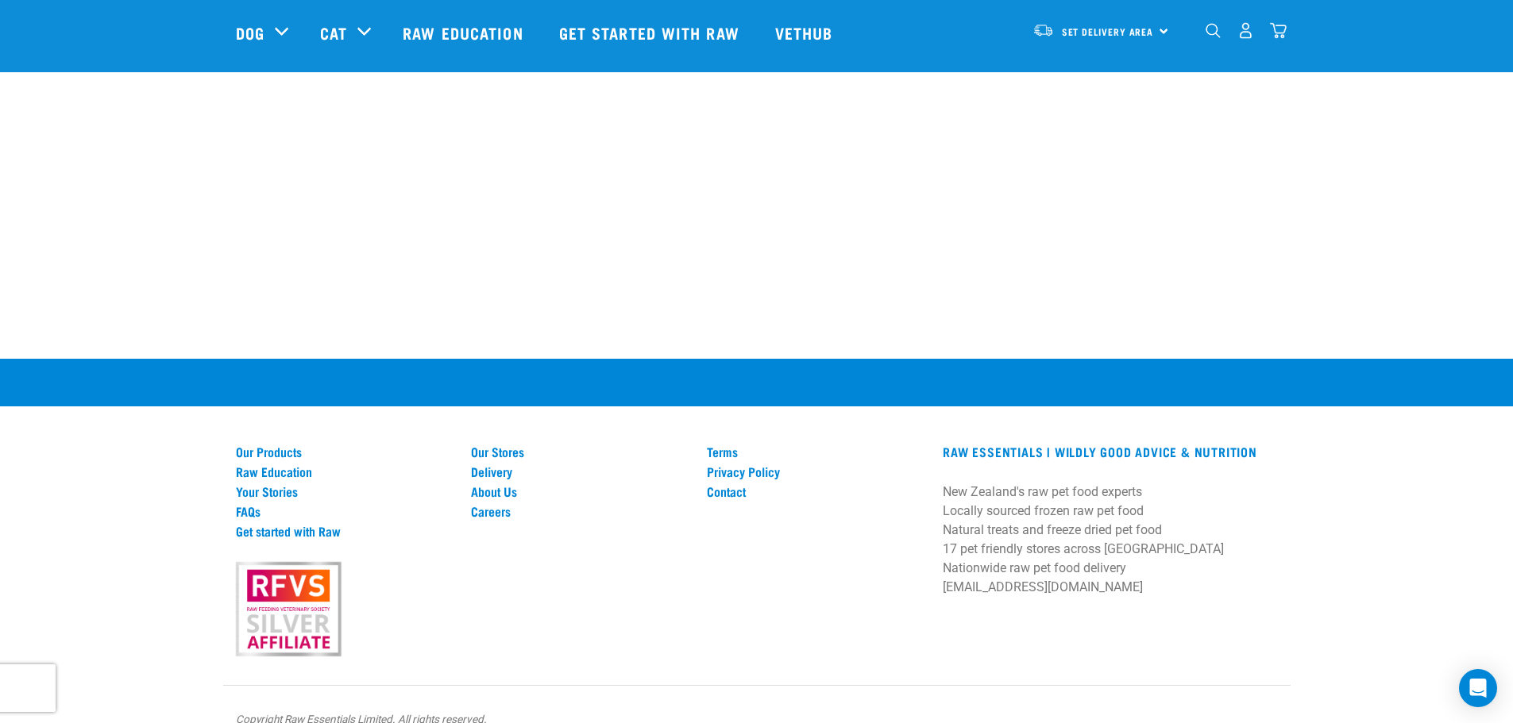
scroll to position [1013, 0]
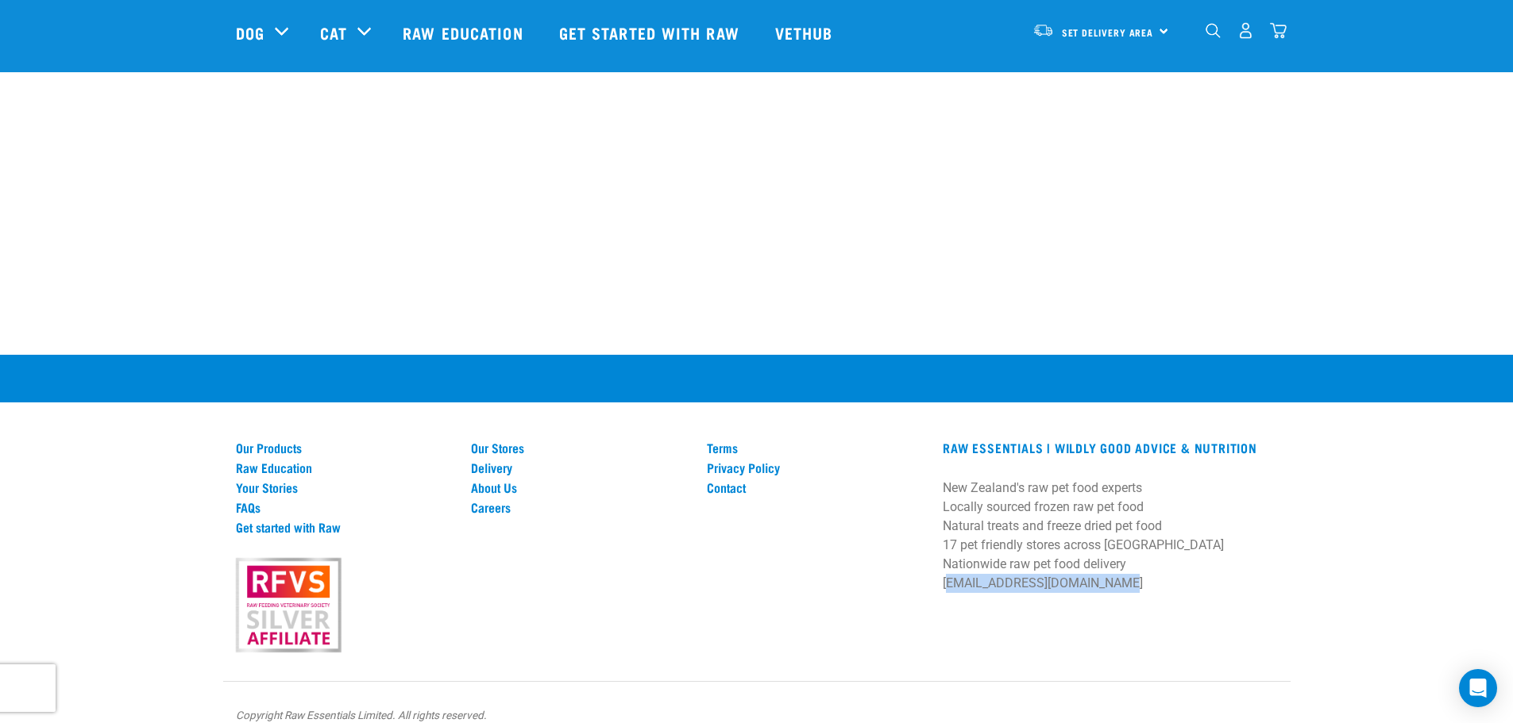
drag, startPoint x: 1111, startPoint y: 561, endPoint x: 945, endPoint y: 565, distance: 166.0
click at [945, 565] on p "New Zealand's raw pet food experts Locally sourced frozen raw pet food Natural …" at bounding box center [1110, 536] width 334 height 114
click at [975, 620] on div "RAW ESSENTIALS | Wildly Good Advice & Nutrition New Zealand's raw pet food expe…" at bounding box center [1109, 551] width 353 height 202
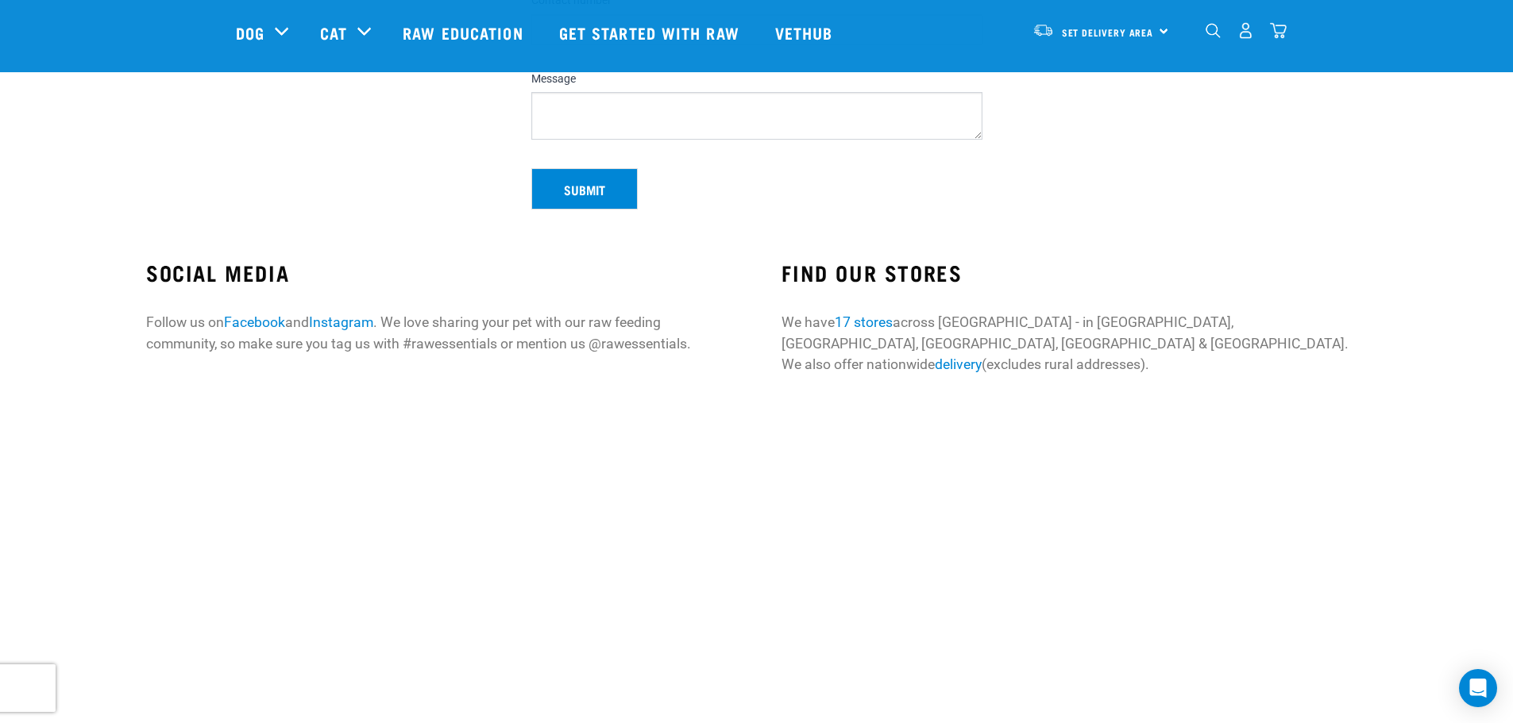
scroll to position [0, 0]
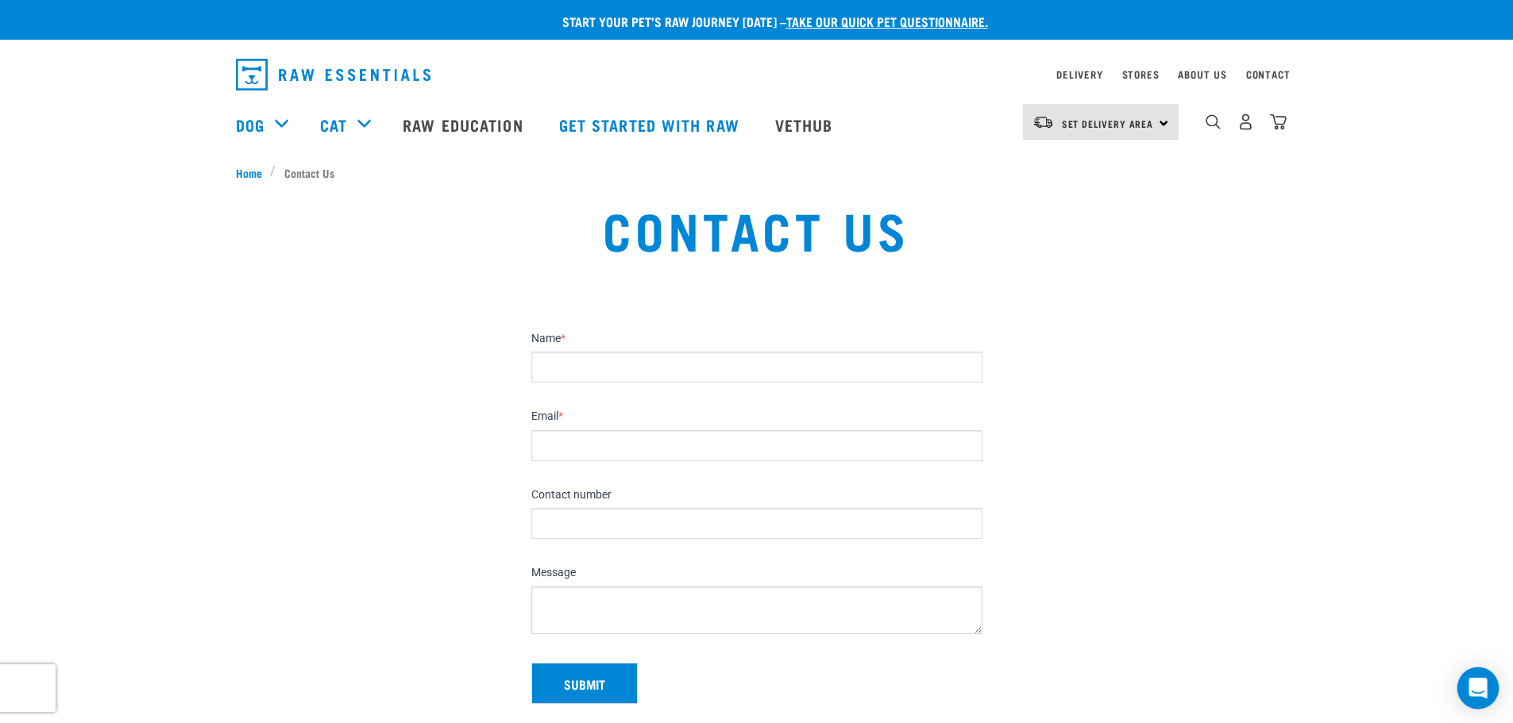
click at [1476, 692] on icon "Open Intercom Messenger" at bounding box center [1477, 688] width 18 height 21
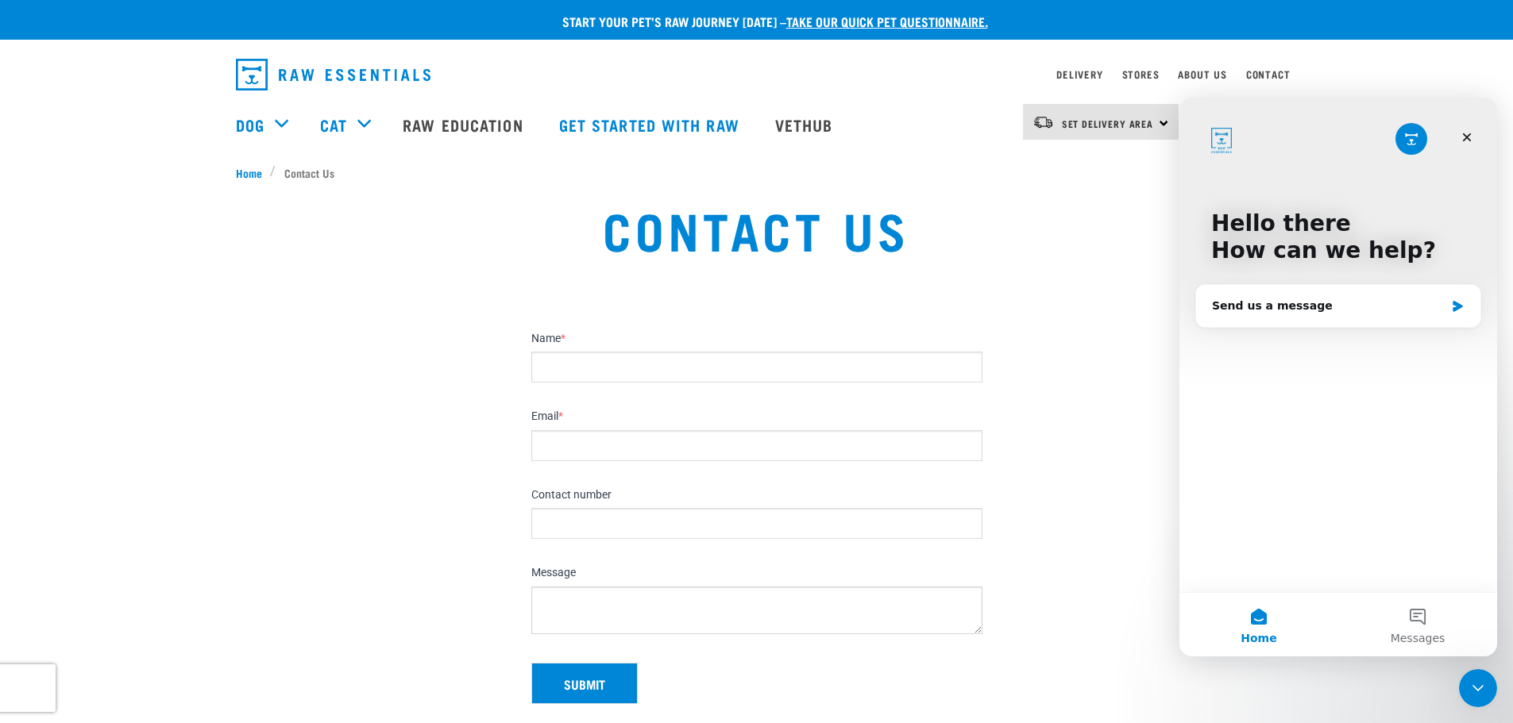
click at [1475, 692] on icon "Close Intercom Messenger" at bounding box center [1477, 688] width 19 height 19
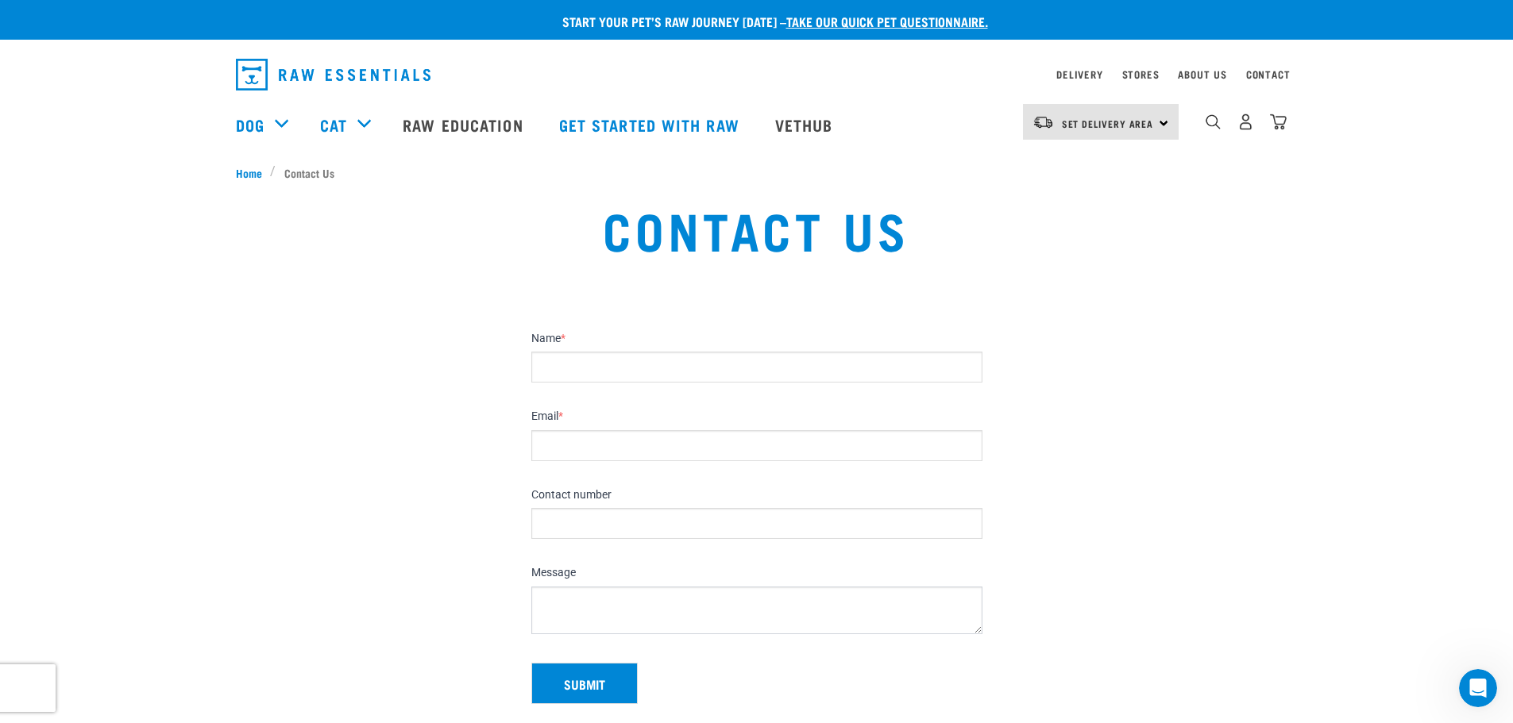
click at [592, 352] on input "Name *" at bounding box center [756, 367] width 451 height 31
type input "ReneeBrown"
type input "[PERSON_NAME][EMAIL_ADDRESS][DOMAIN_NAME]"
type input "073129659"
type textarea "K"
